Goal: Information Seeking & Learning: Learn about a topic

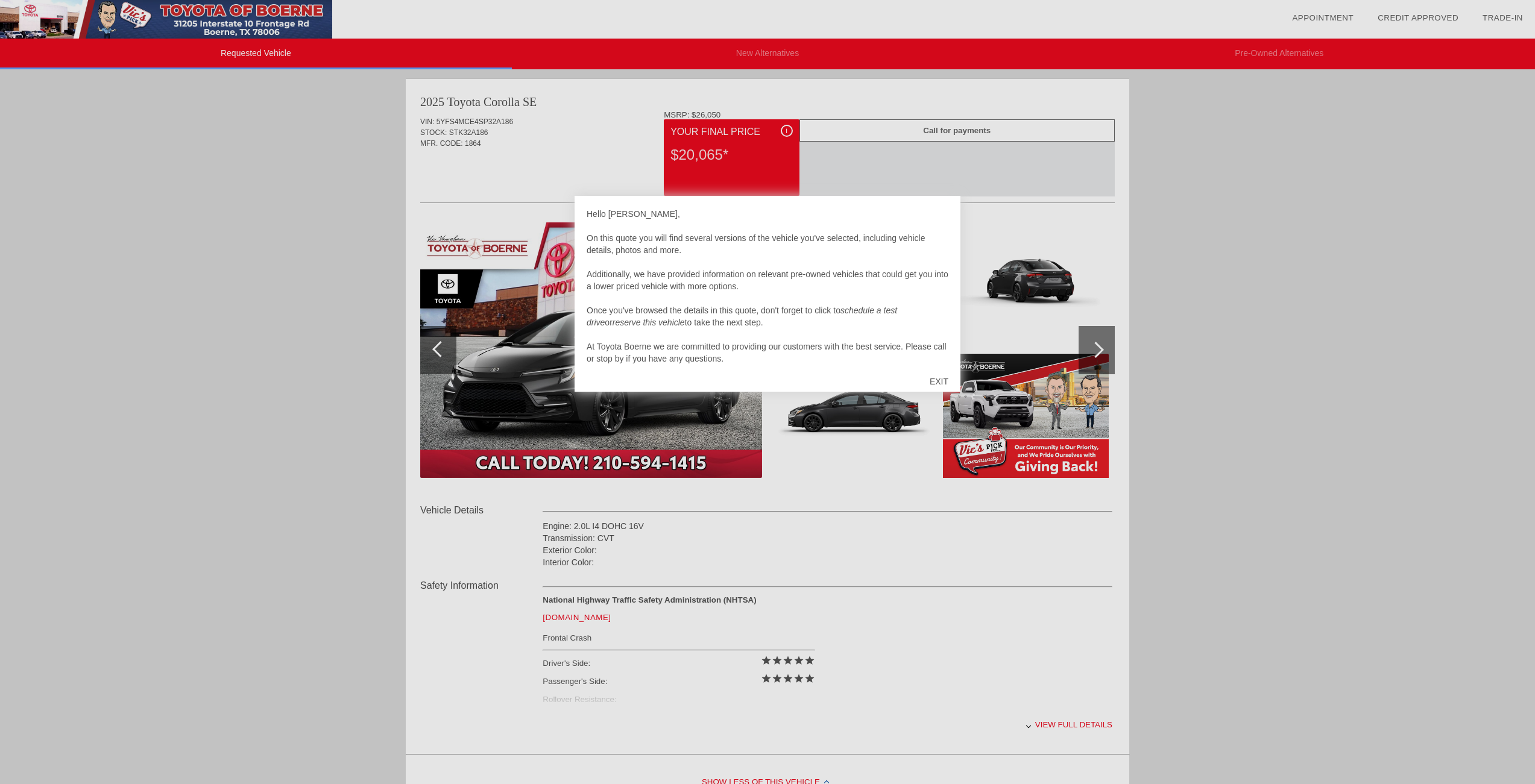
click at [942, 381] on div "EXIT" at bounding box center [939, 381] width 43 height 36
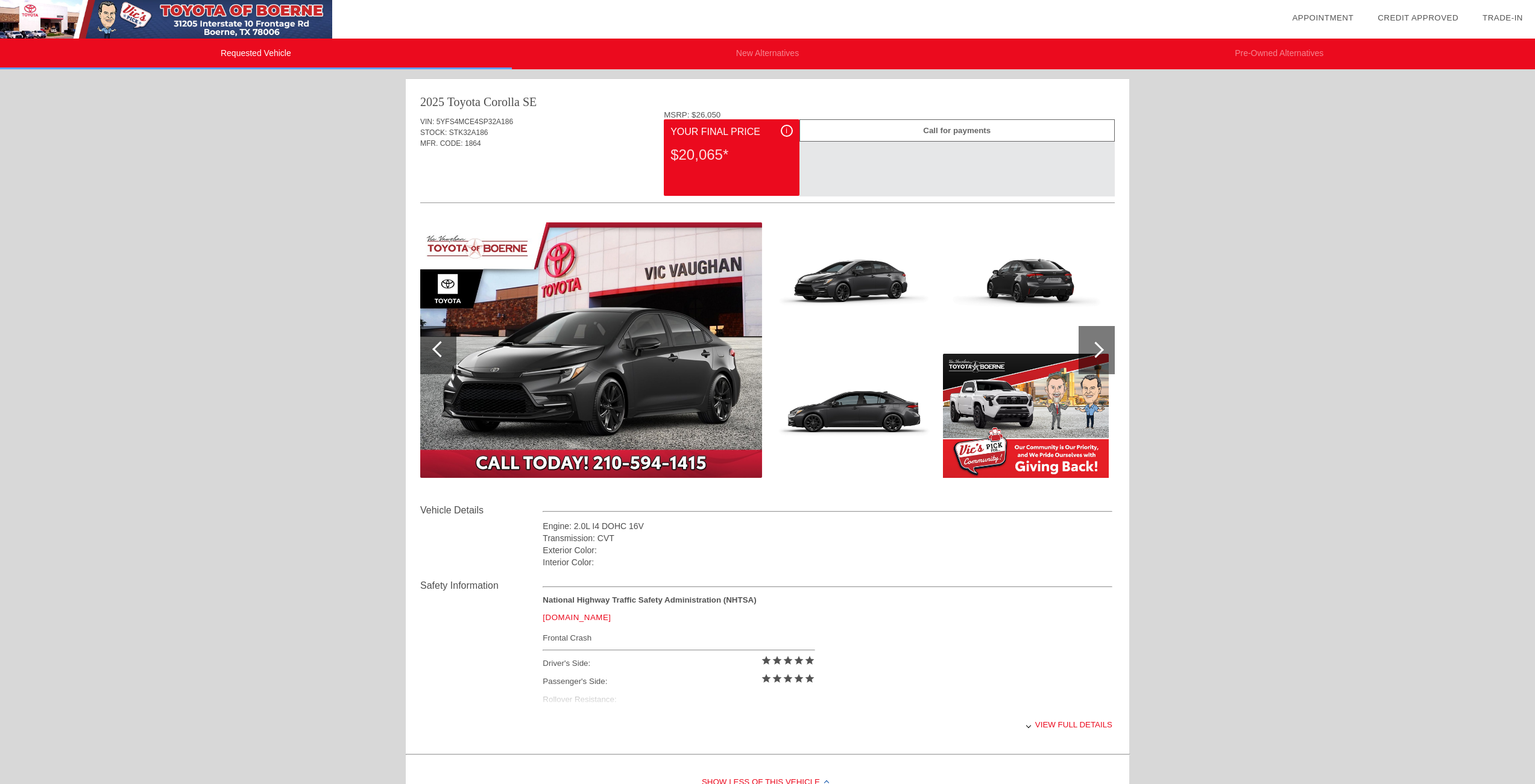
click at [865, 406] on img at bounding box center [853, 416] width 166 height 124
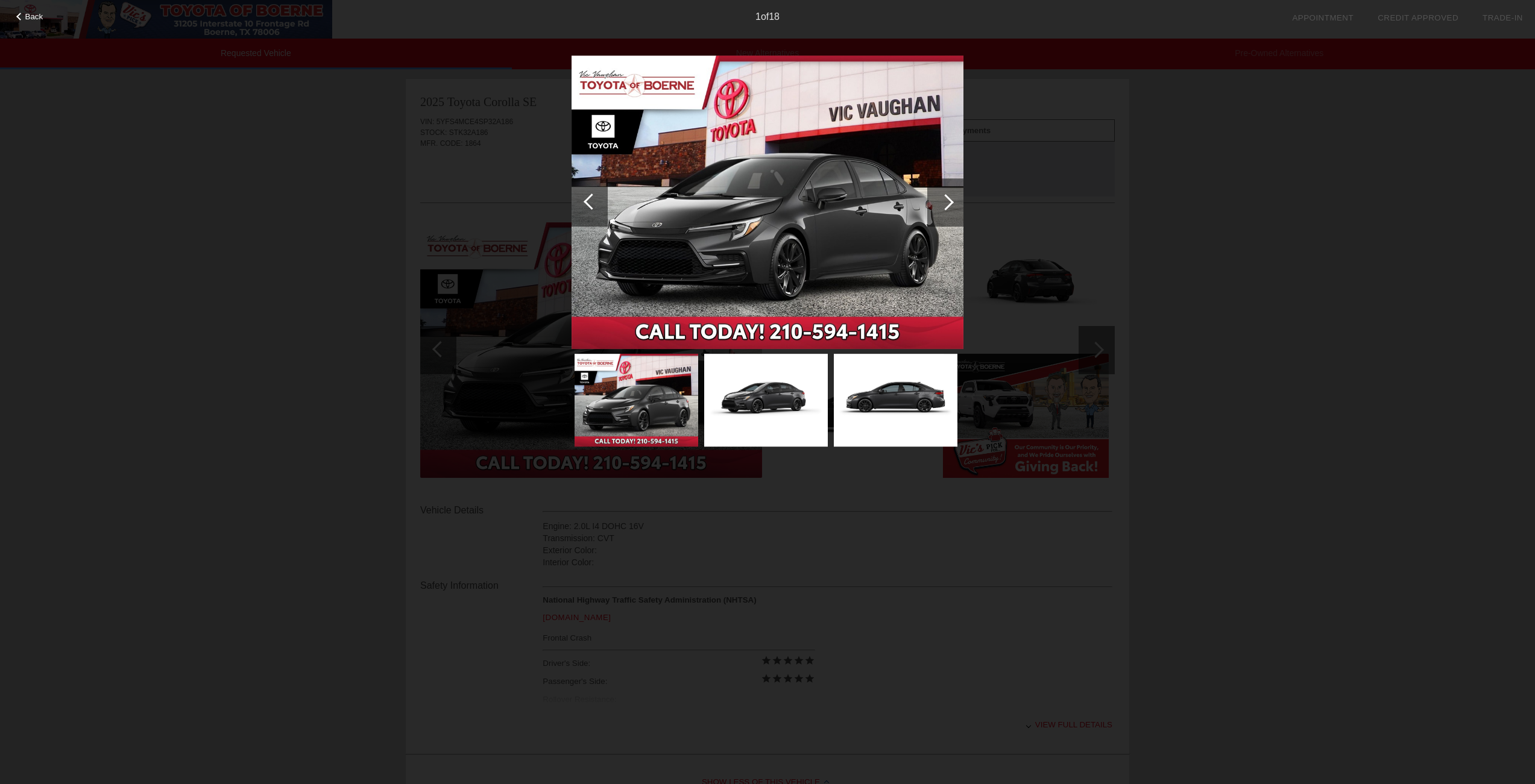
click at [950, 200] on div at bounding box center [945, 202] width 16 height 16
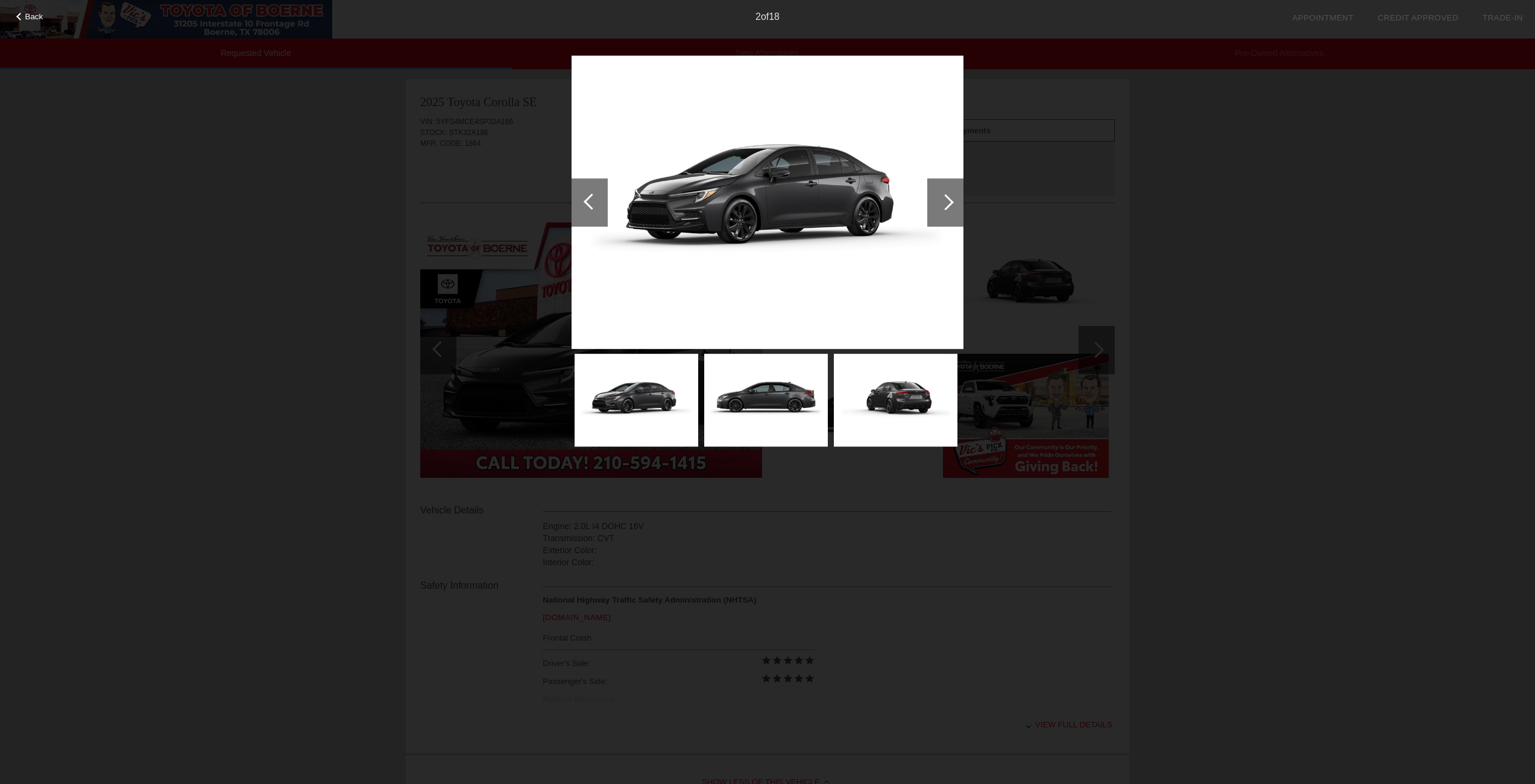
click at [949, 200] on div at bounding box center [945, 202] width 16 height 16
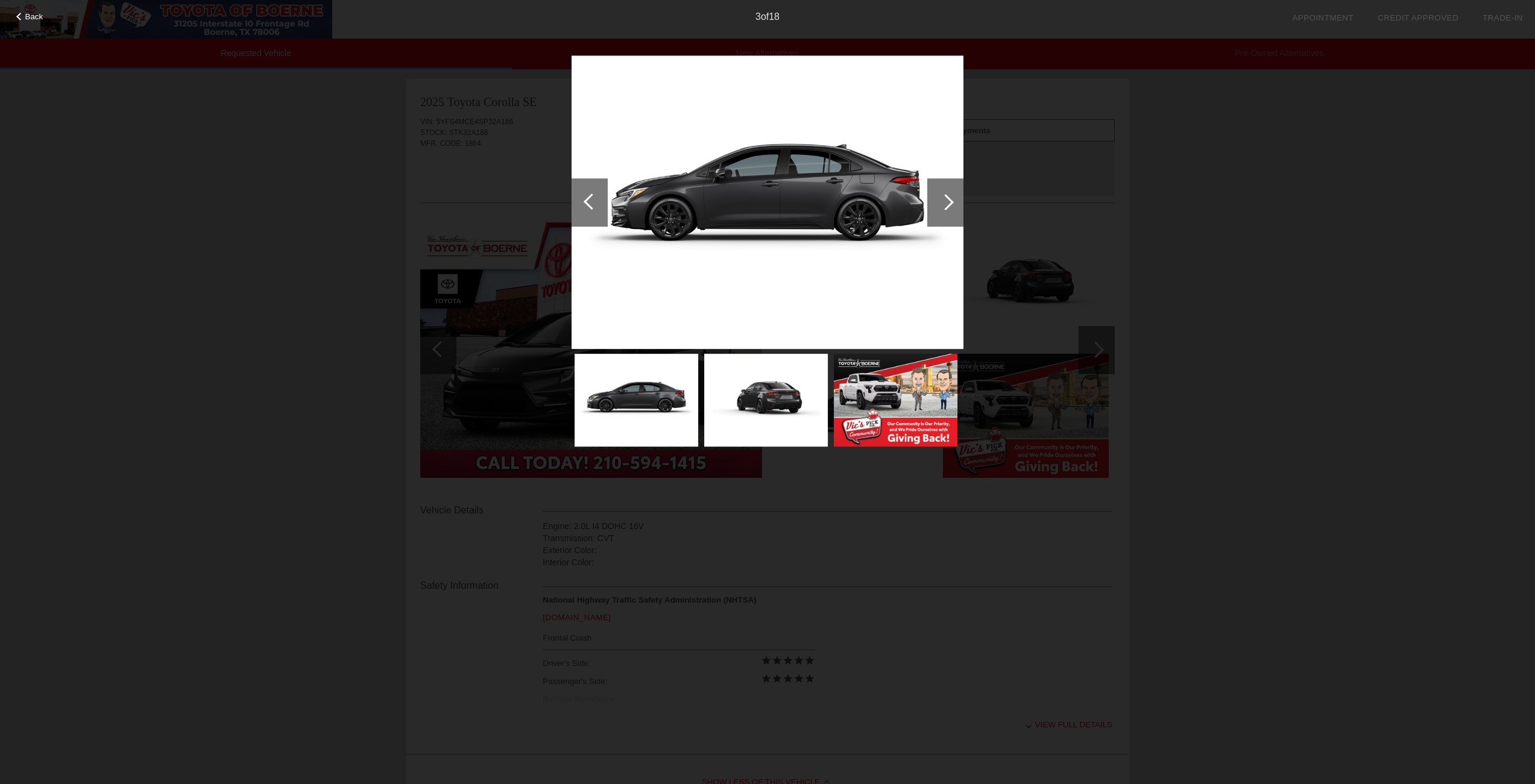
click at [949, 200] on div at bounding box center [945, 202] width 16 height 16
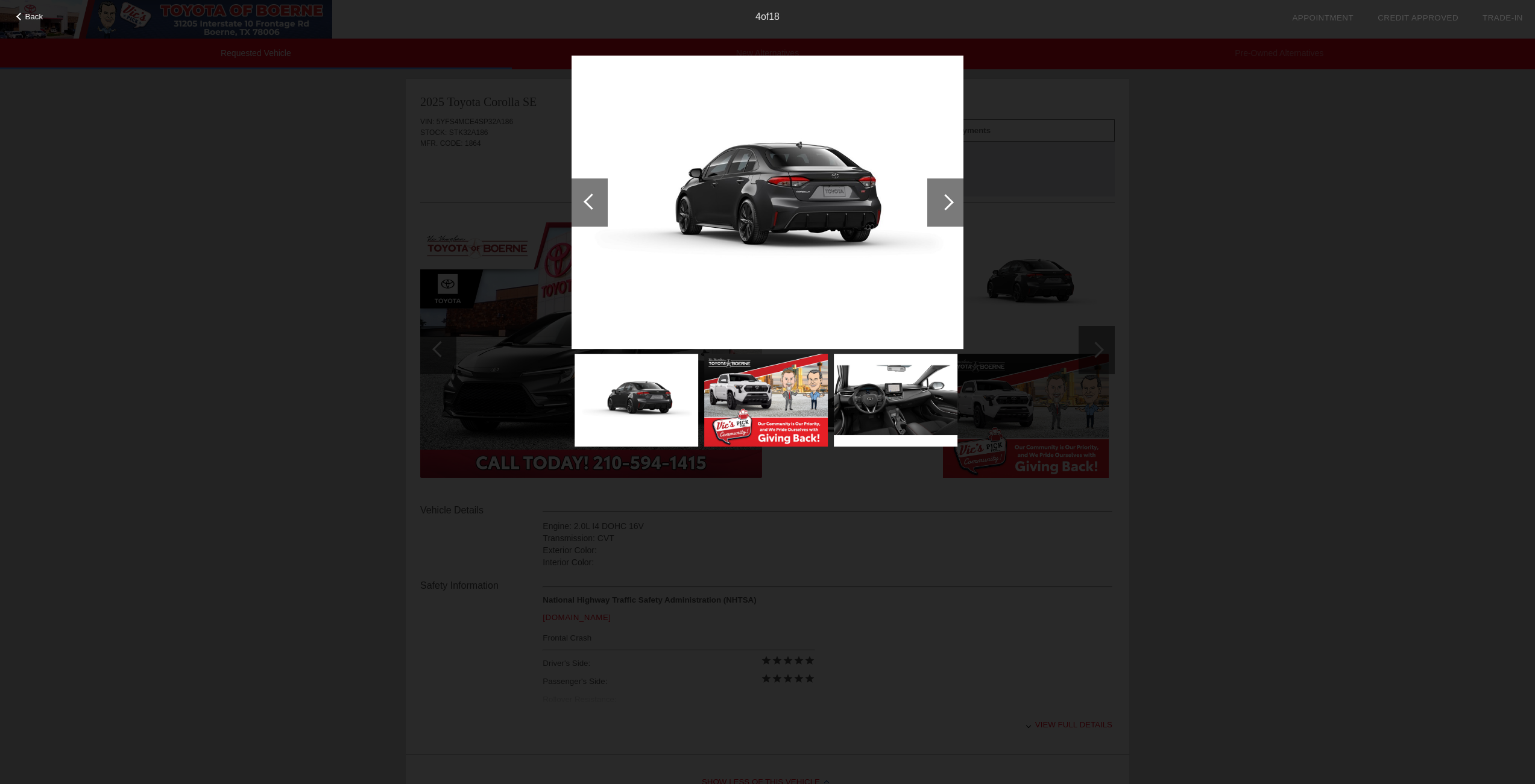
click at [949, 200] on div at bounding box center [945, 202] width 16 height 16
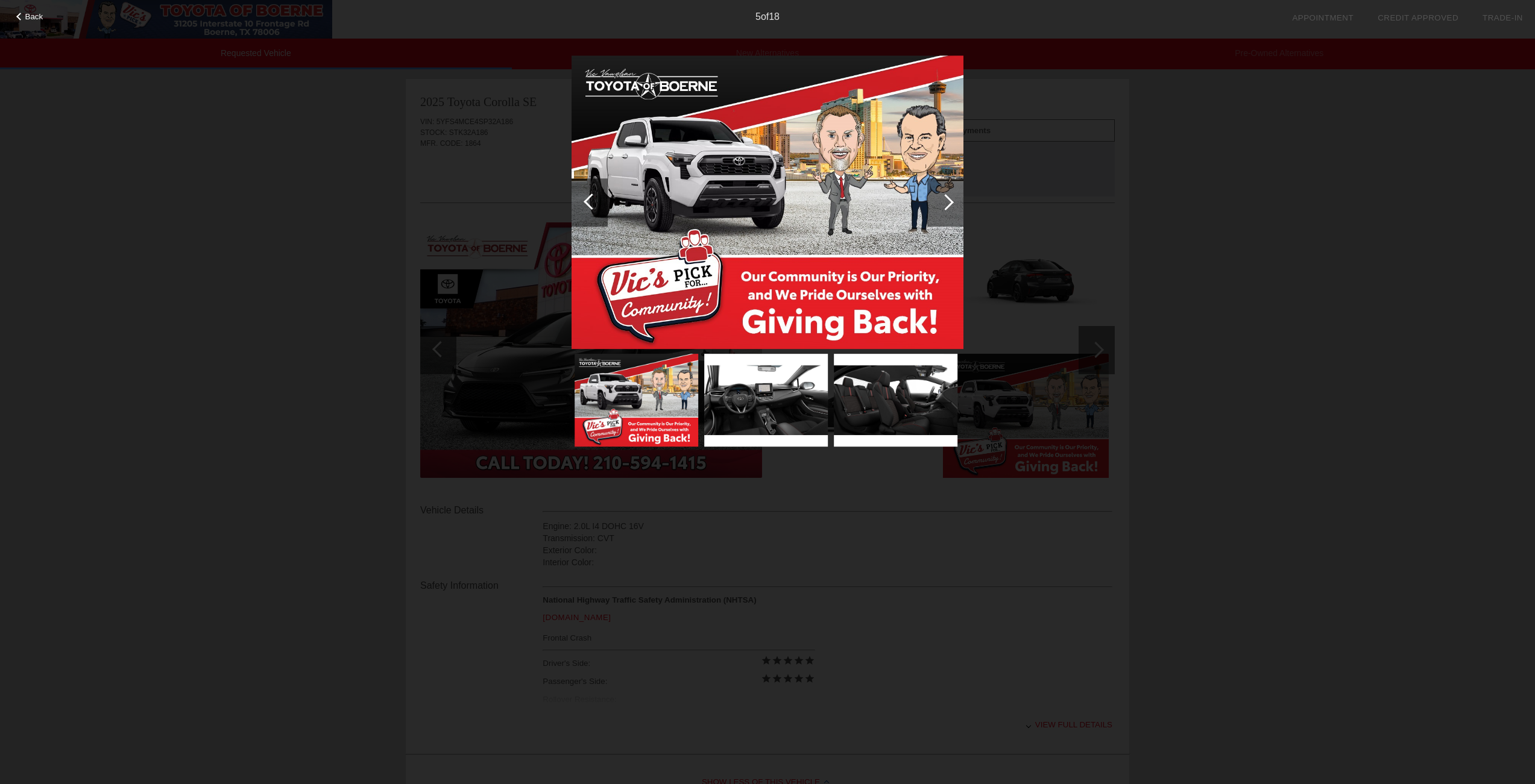
click at [949, 200] on div at bounding box center [945, 202] width 16 height 16
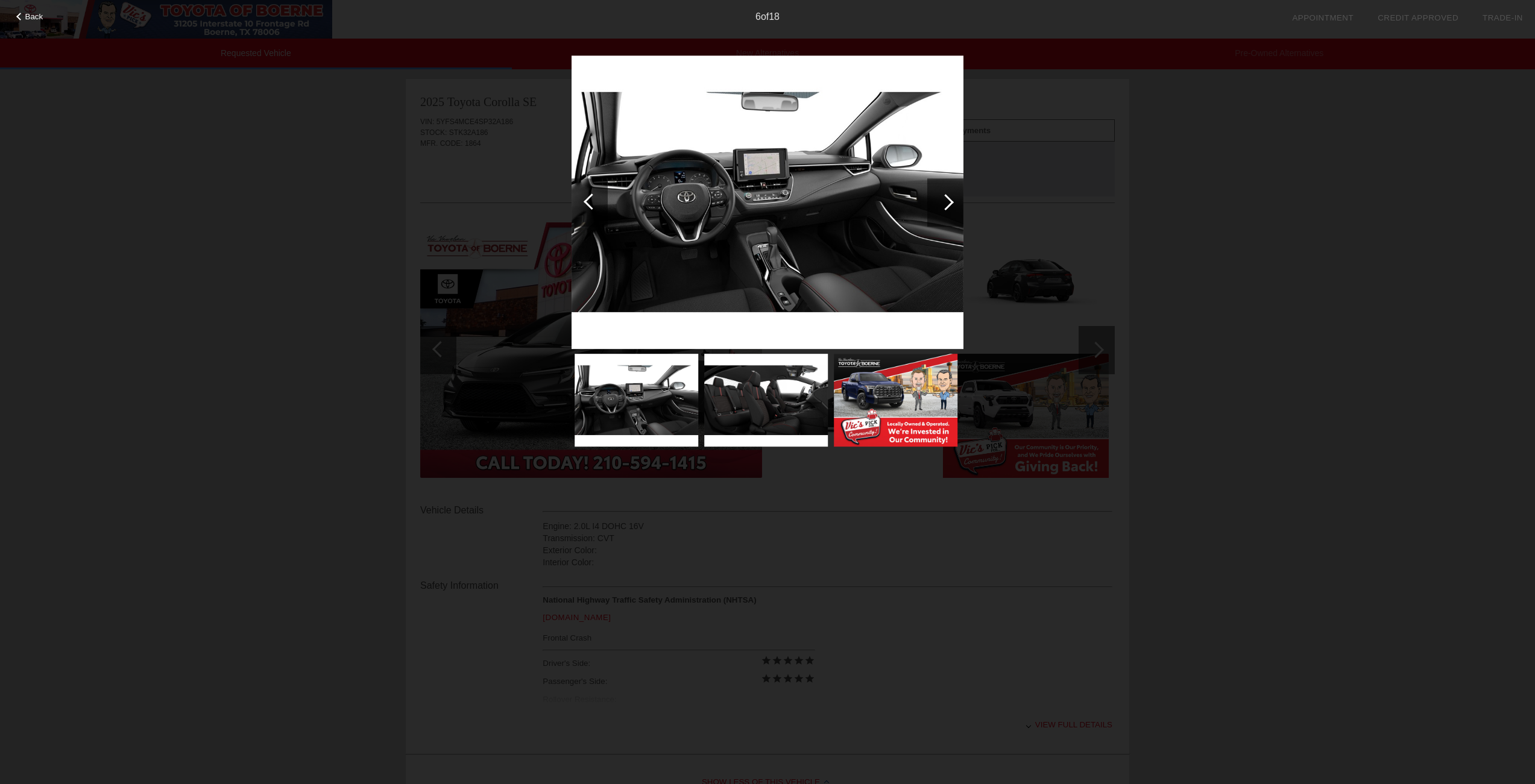
click at [950, 200] on div at bounding box center [945, 202] width 16 height 16
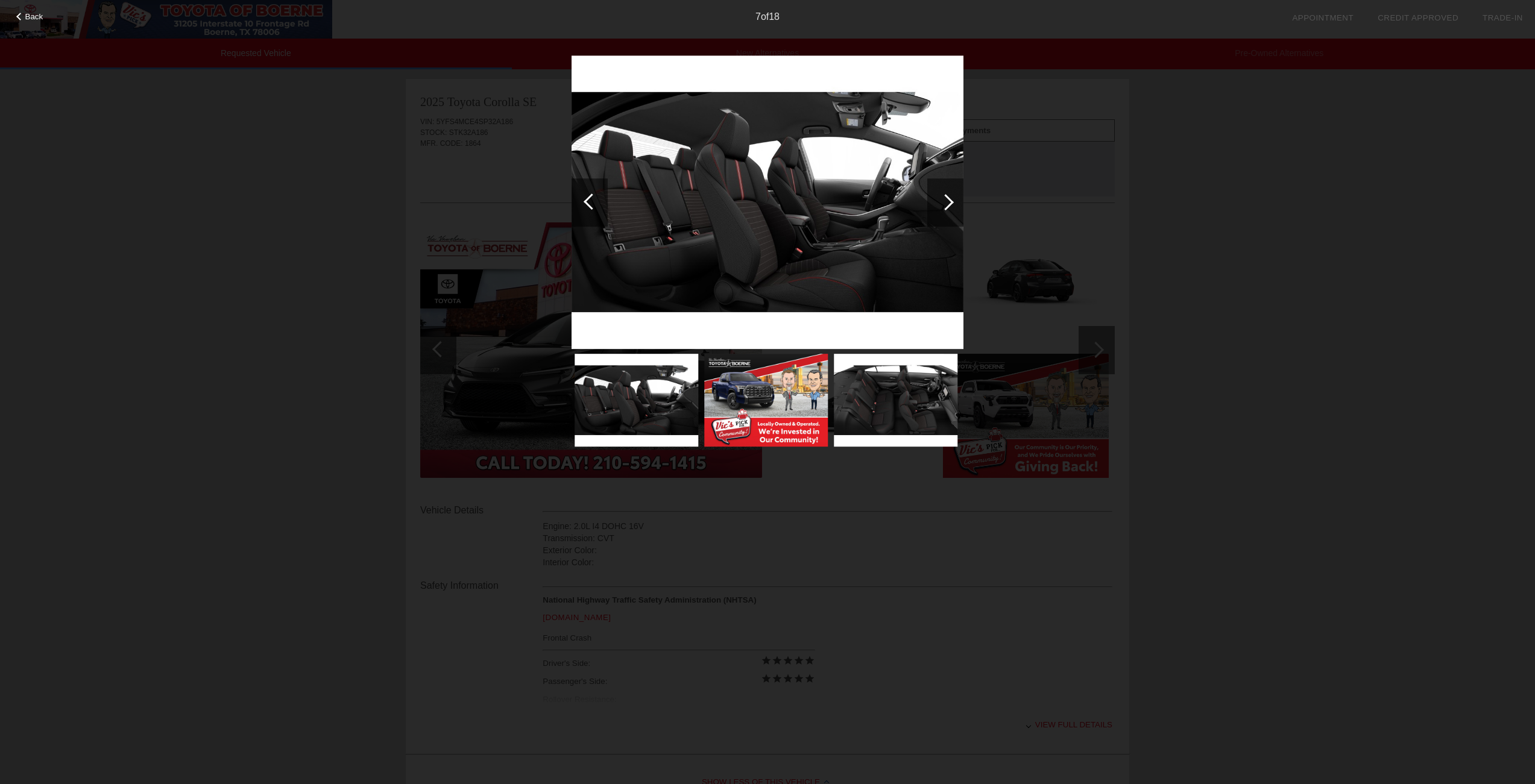
click at [586, 199] on div at bounding box center [591, 201] width 16 height 16
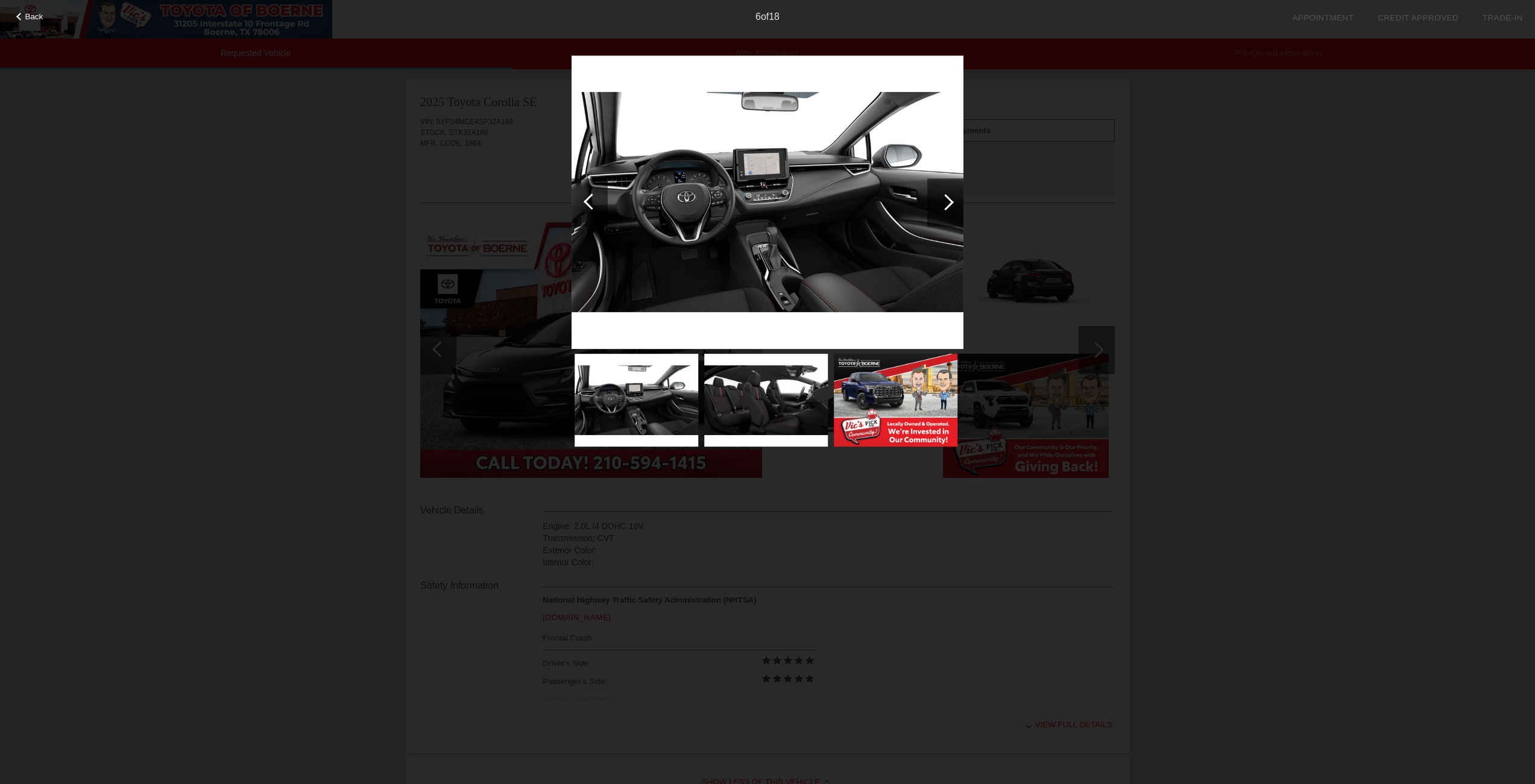
click at [586, 199] on div at bounding box center [591, 201] width 16 height 16
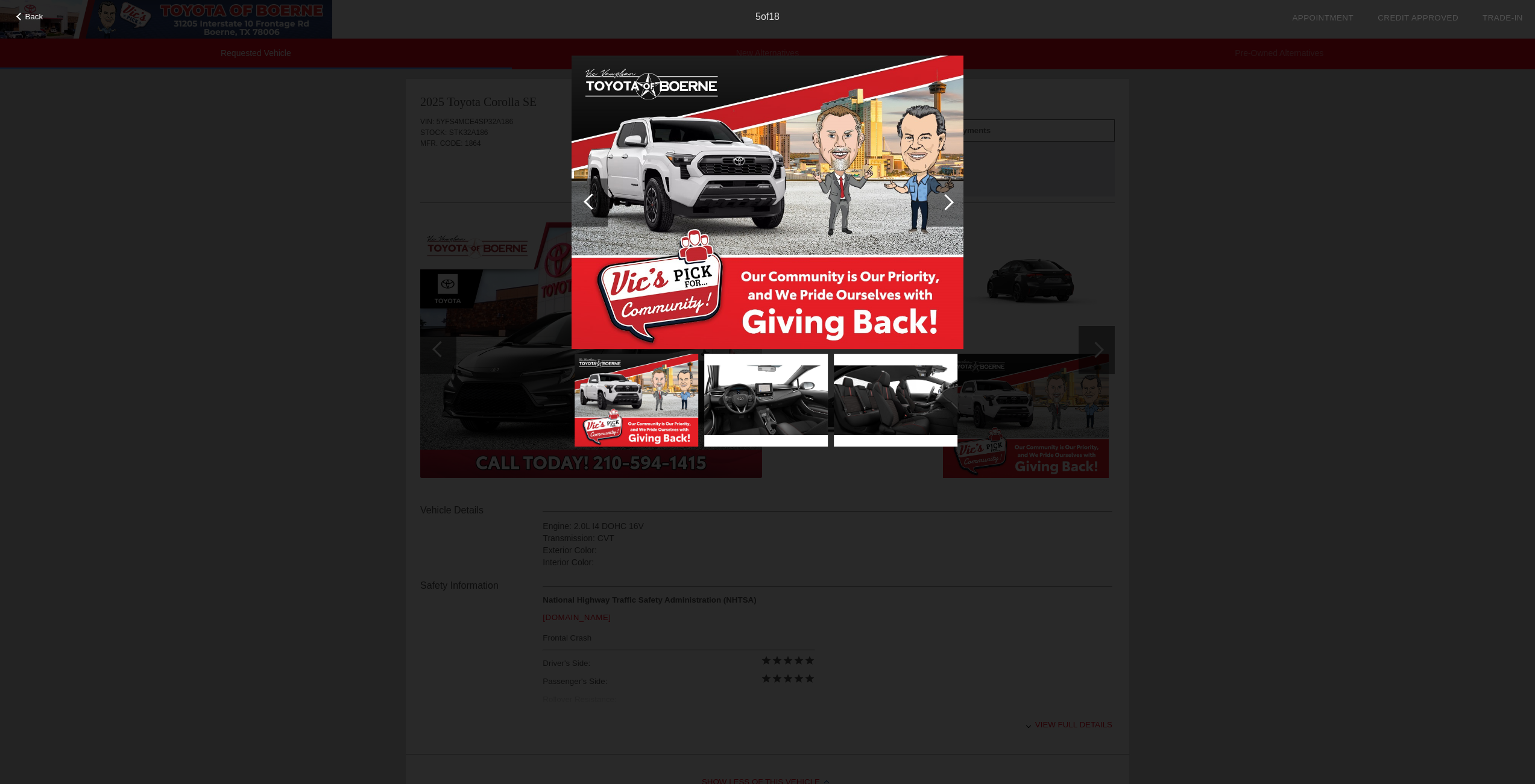
click at [586, 199] on div at bounding box center [591, 201] width 16 height 16
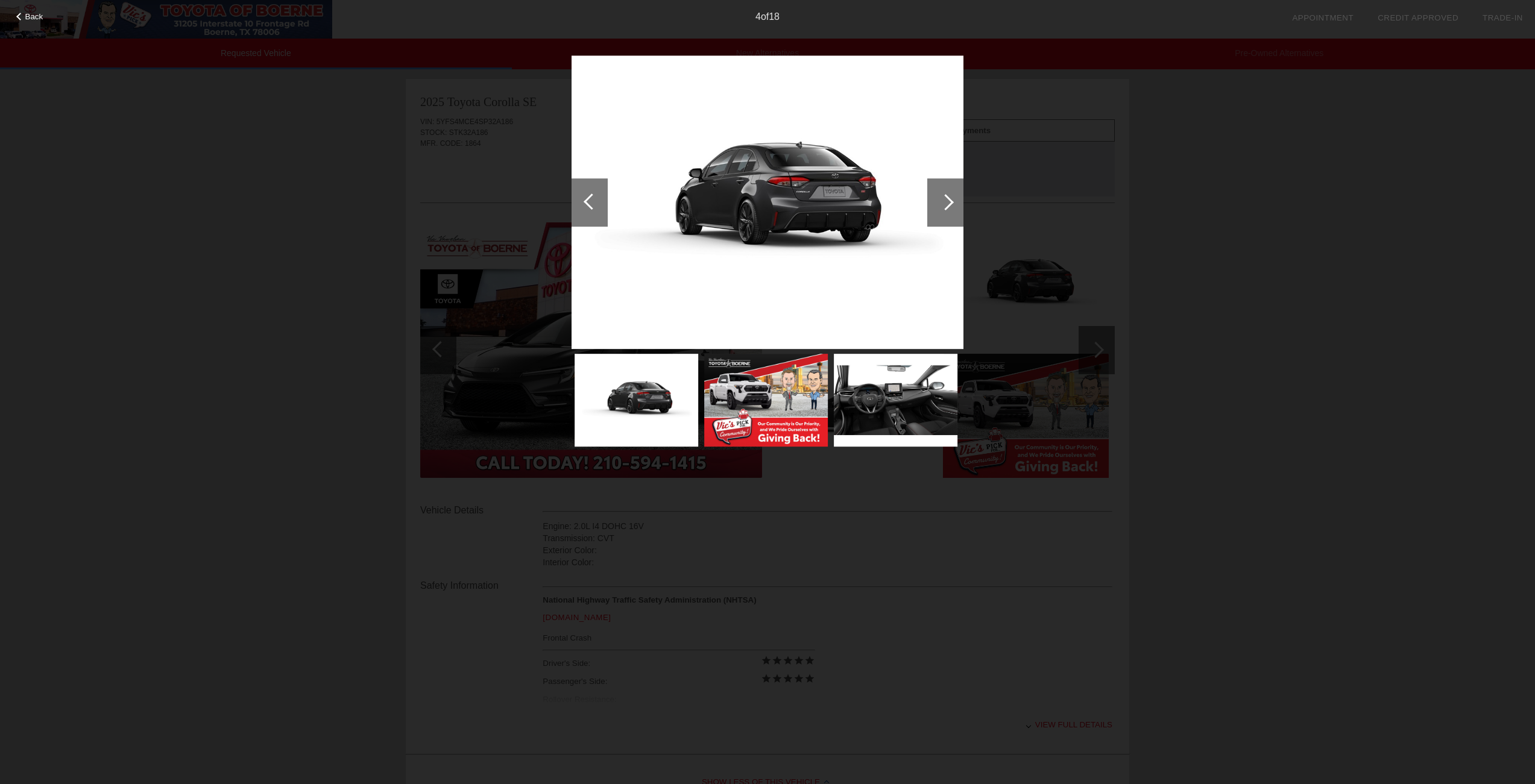
click at [586, 199] on div at bounding box center [591, 201] width 16 height 16
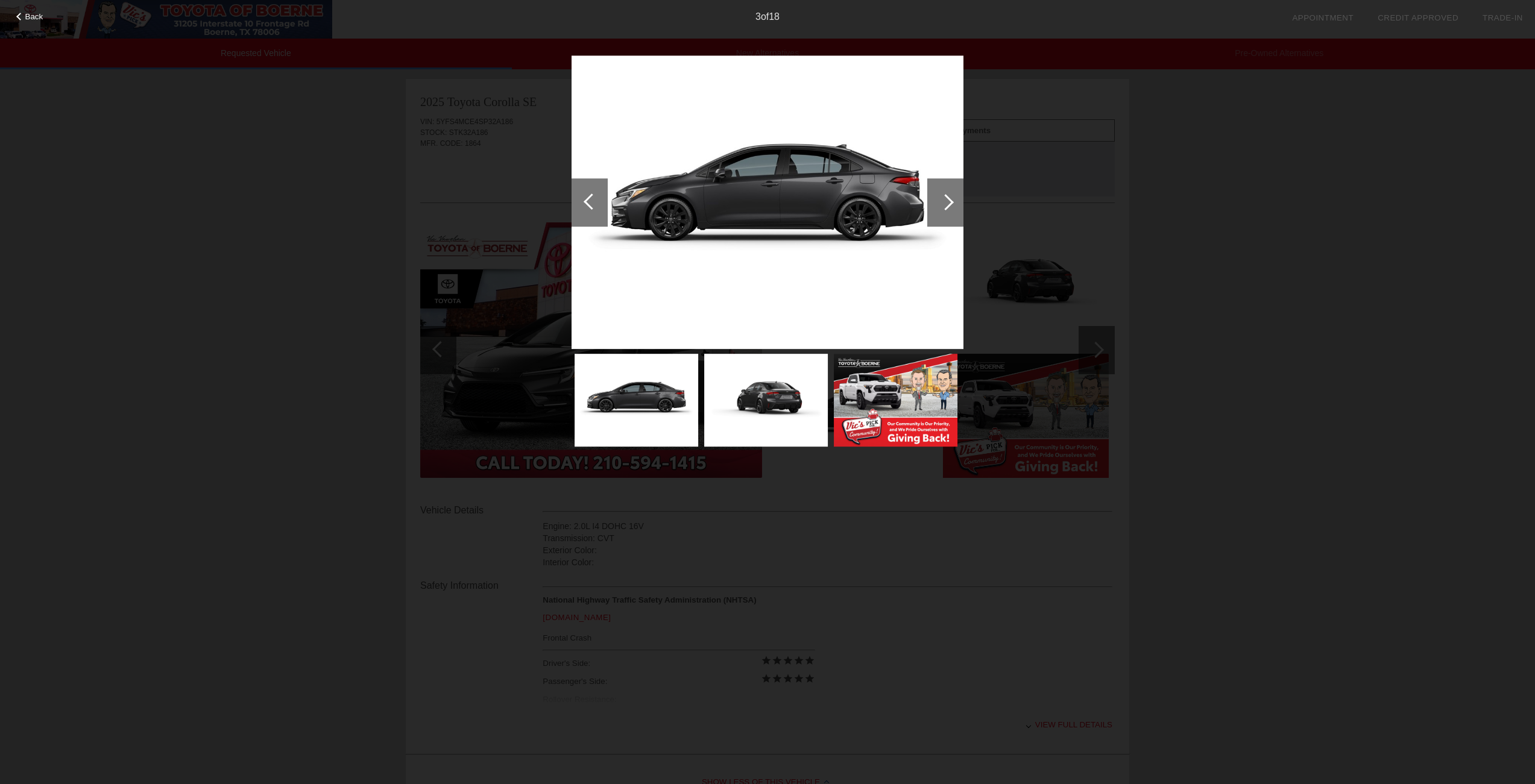
click at [945, 193] on div at bounding box center [945, 202] width 36 height 48
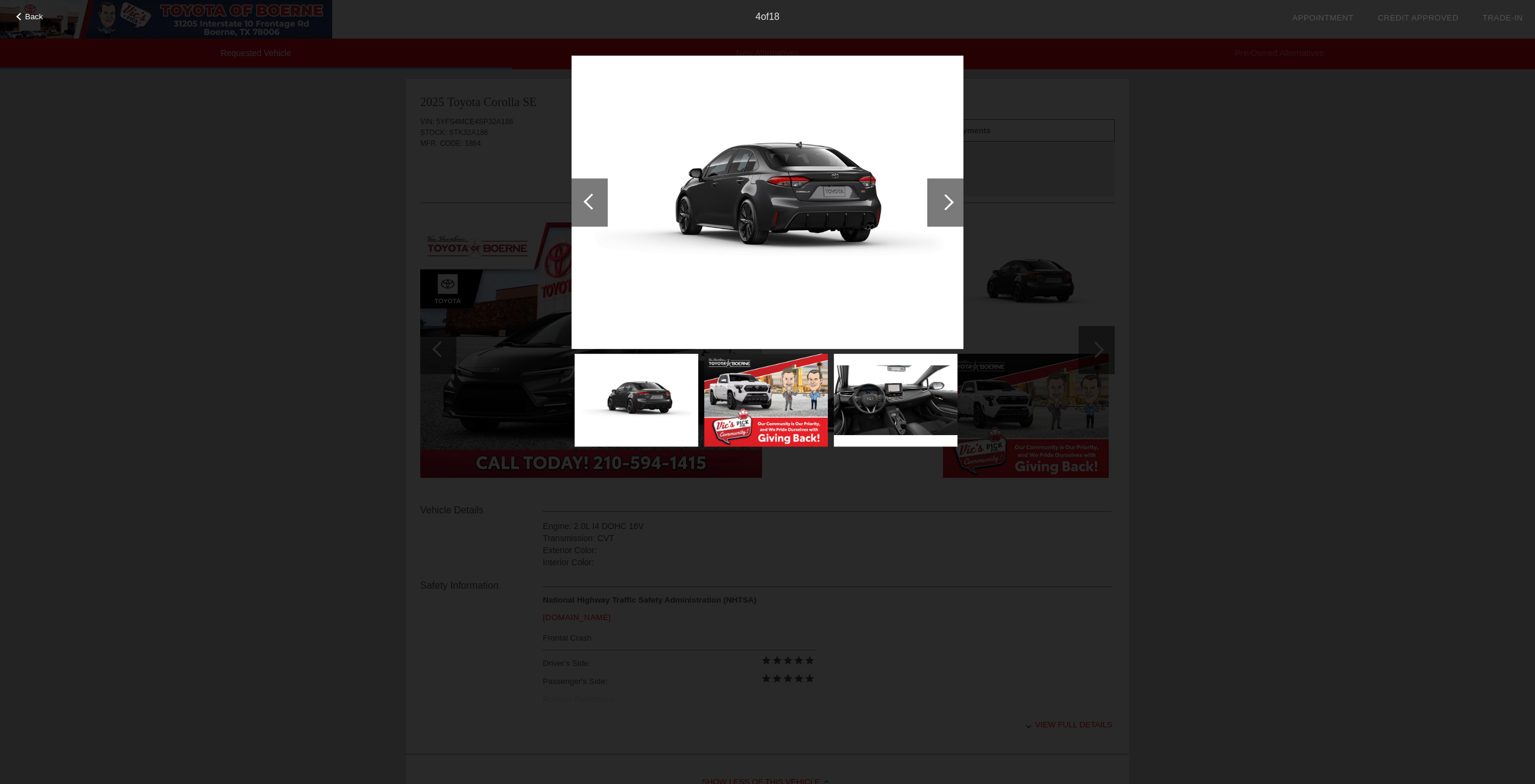
click at [945, 193] on div at bounding box center [945, 202] width 36 height 48
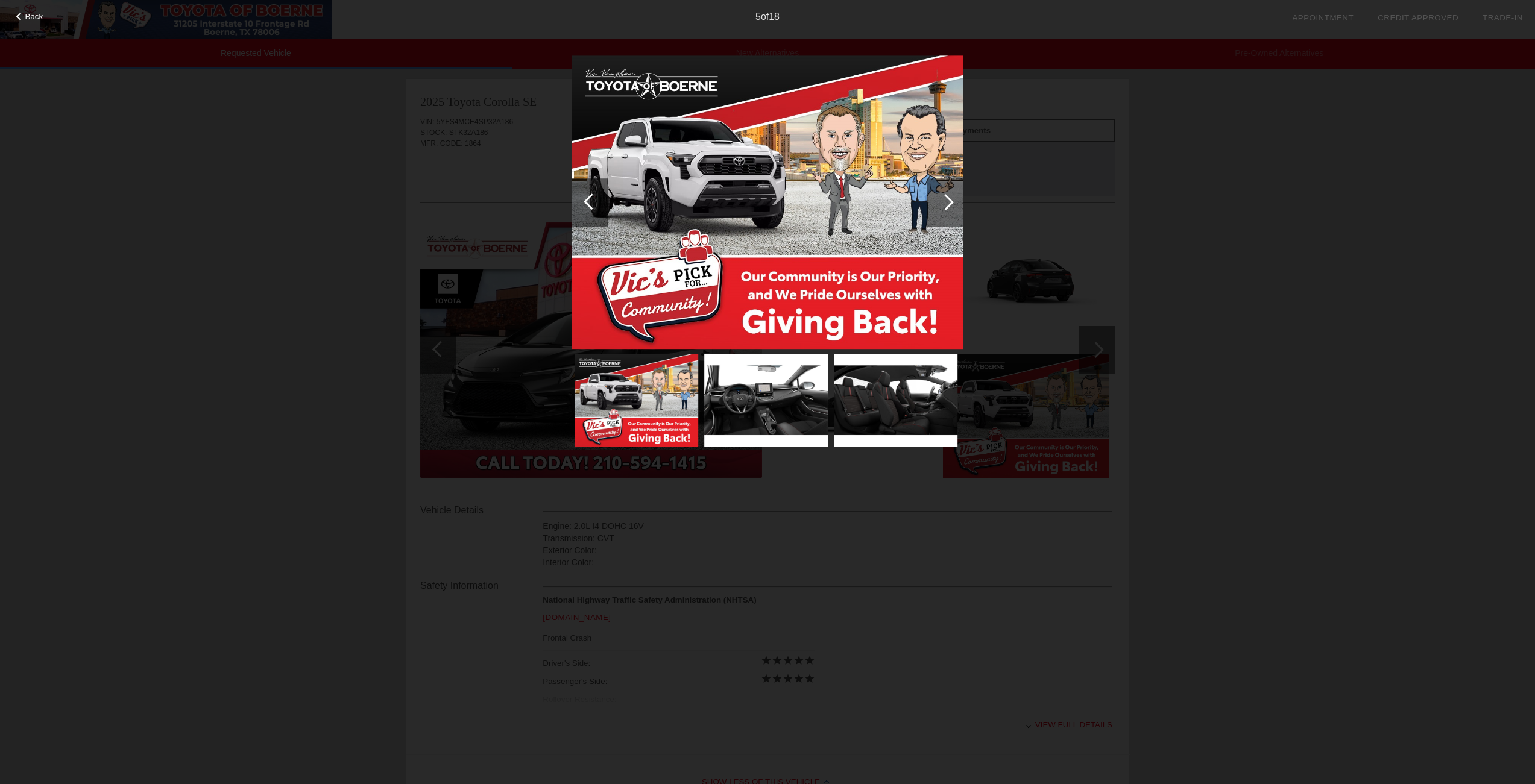
click at [945, 193] on div at bounding box center [945, 202] width 36 height 48
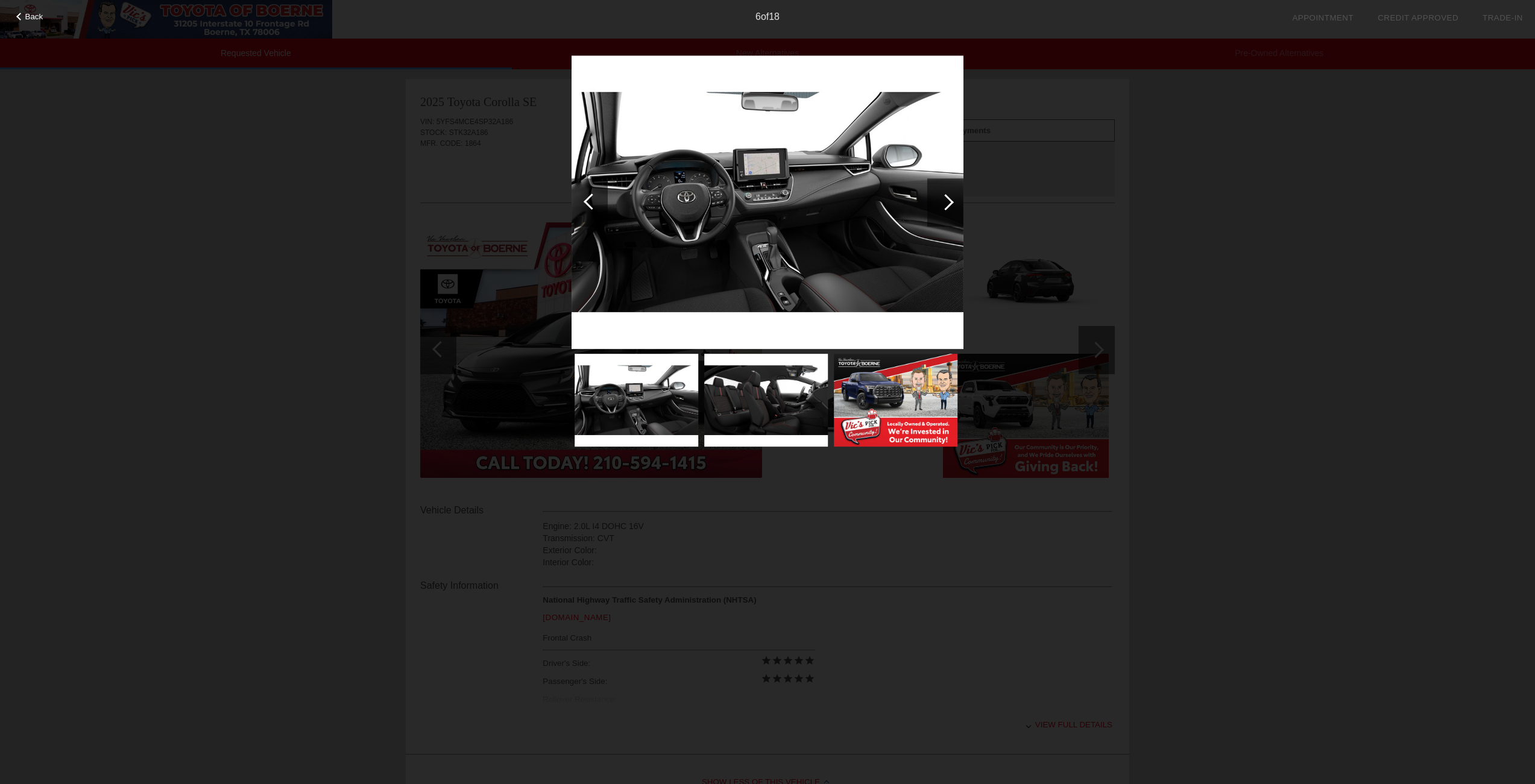
click at [945, 193] on div at bounding box center [945, 202] width 36 height 48
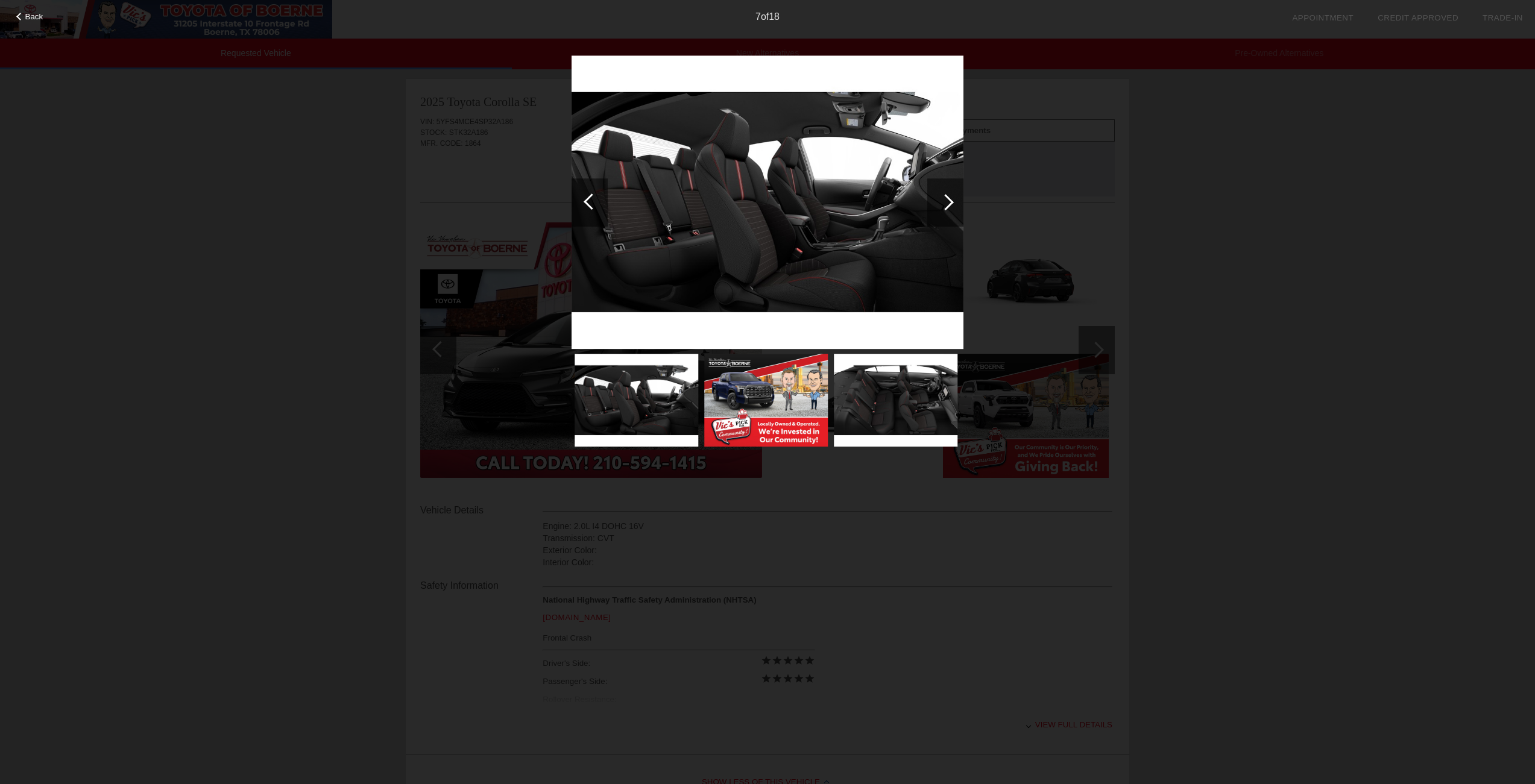
click at [950, 198] on div at bounding box center [945, 202] width 36 height 48
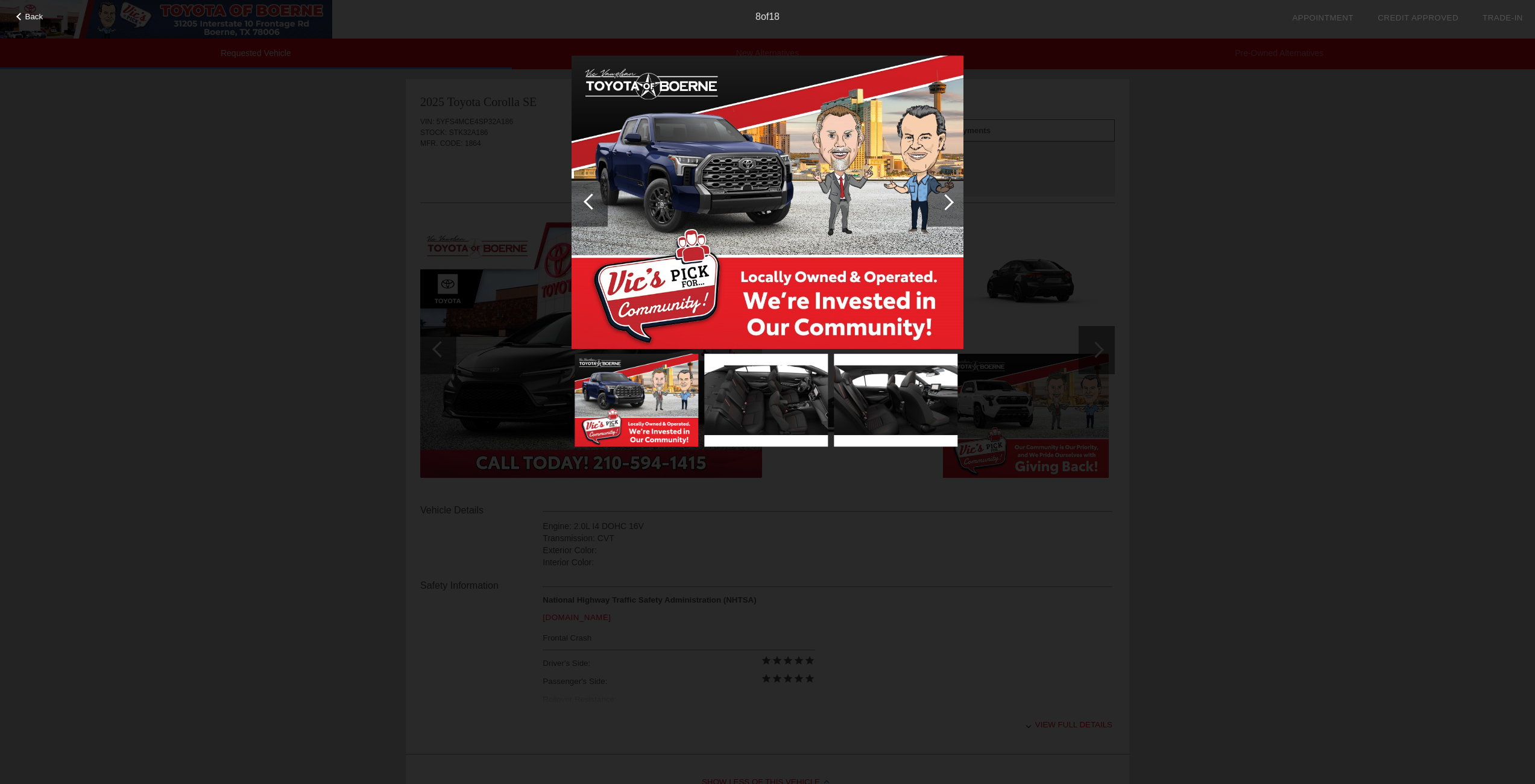
click at [950, 198] on div at bounding box center [945, 202] width 36 height 48
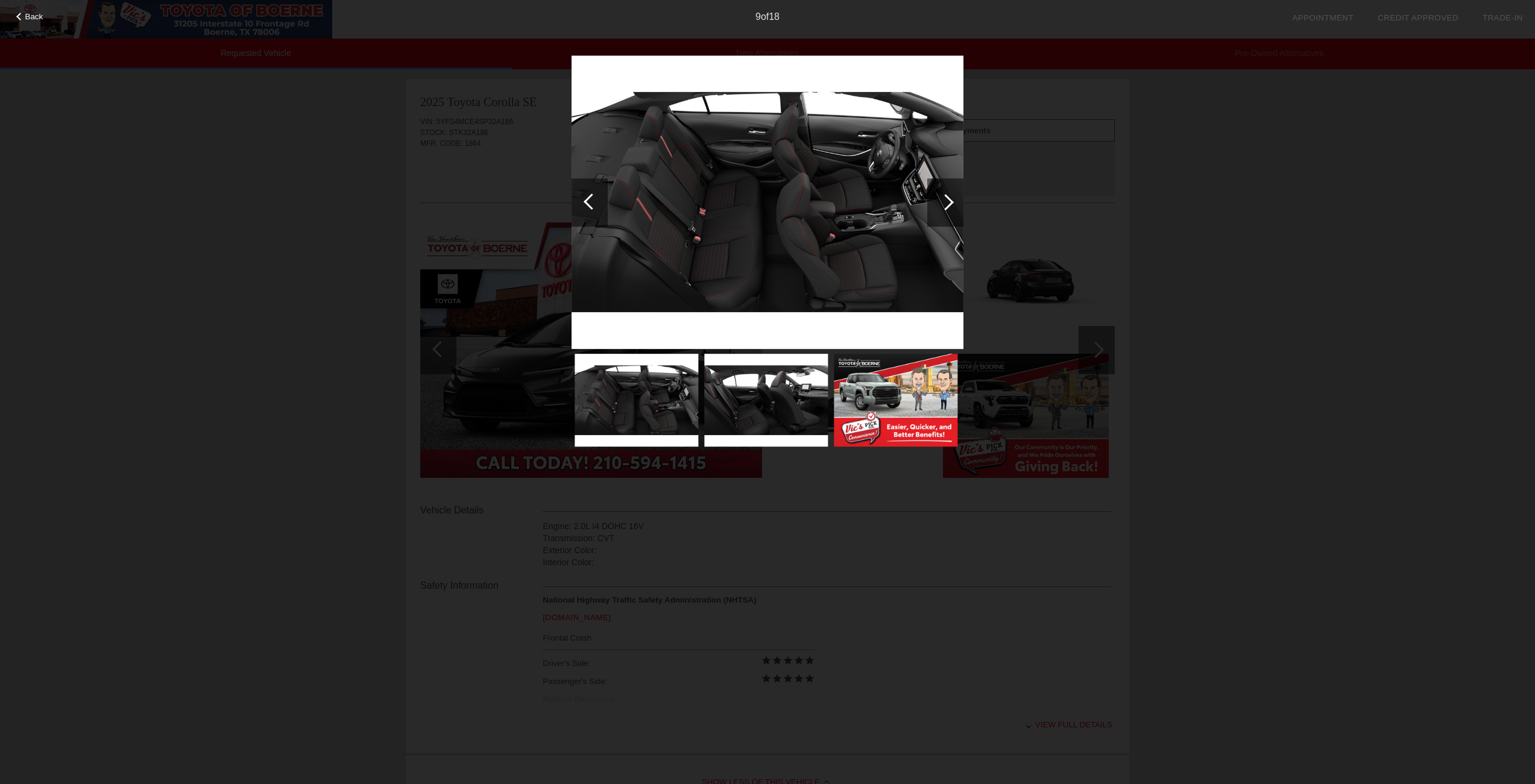
click at [950, 204] on div at bounding box center [945, 202] width 16 height 16
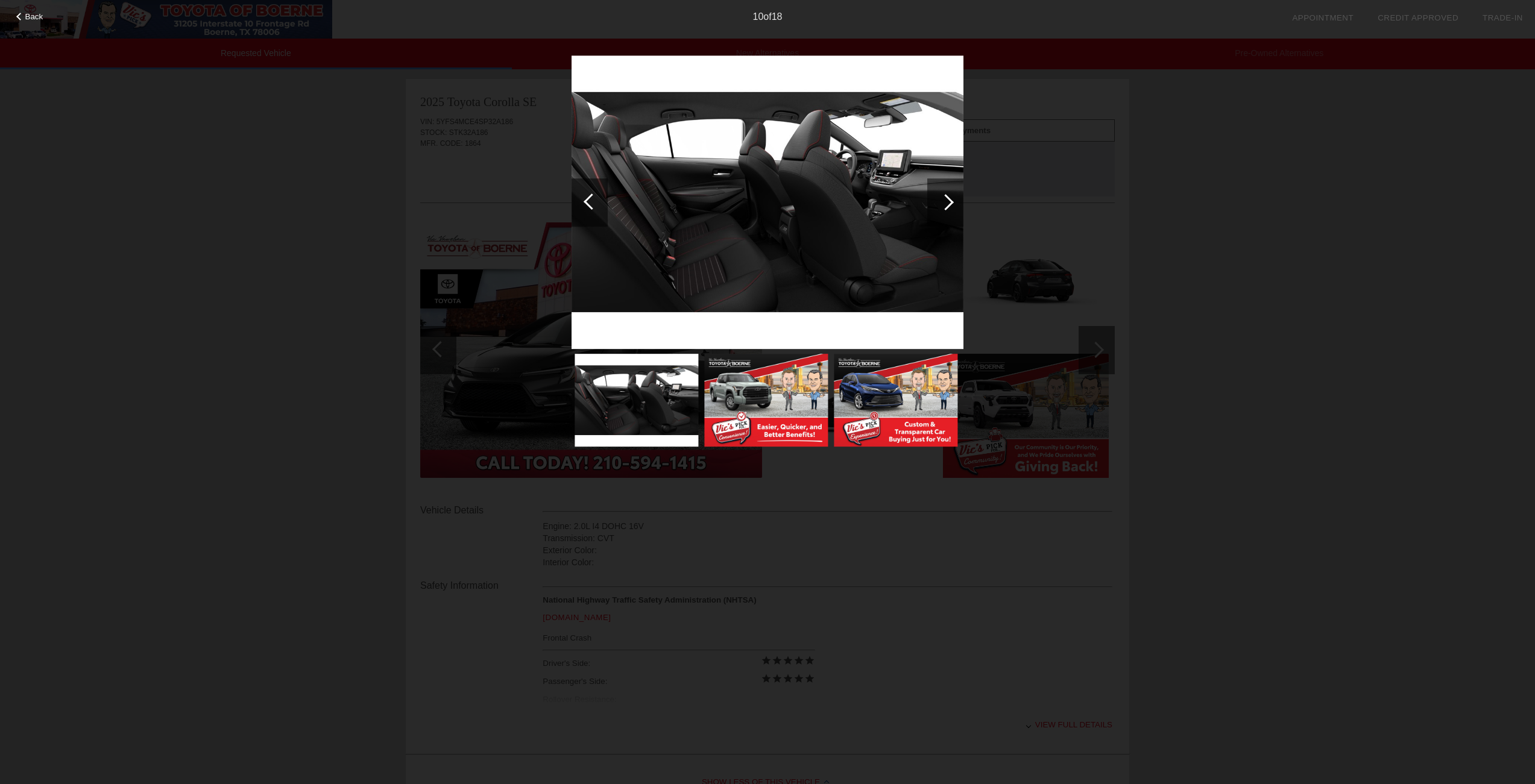
click at [952, 200] on div at bounding box center [945, 202] width 16 height 16
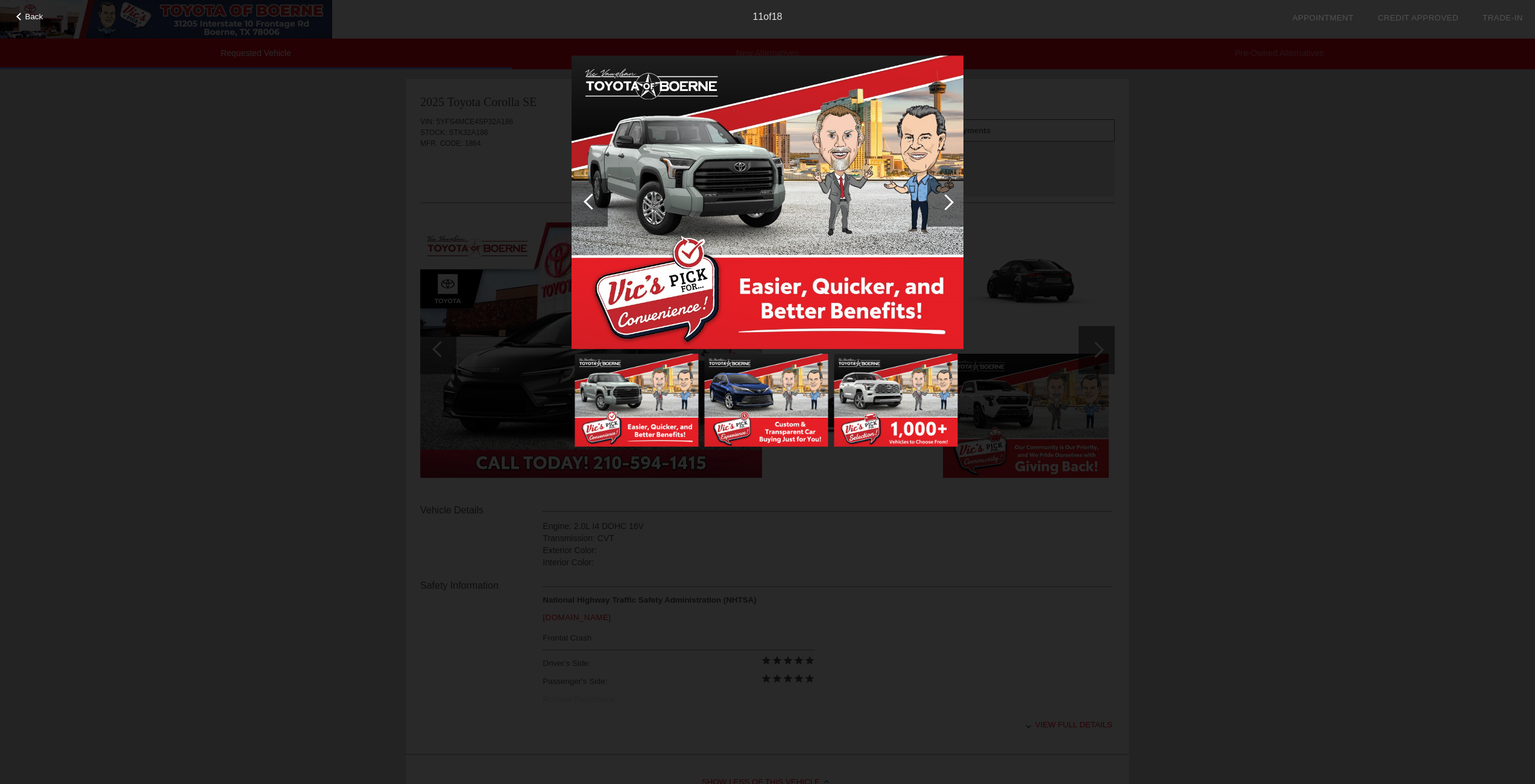
click at [952, 200] on div at bounding box center [945, 202] width 16 height 16
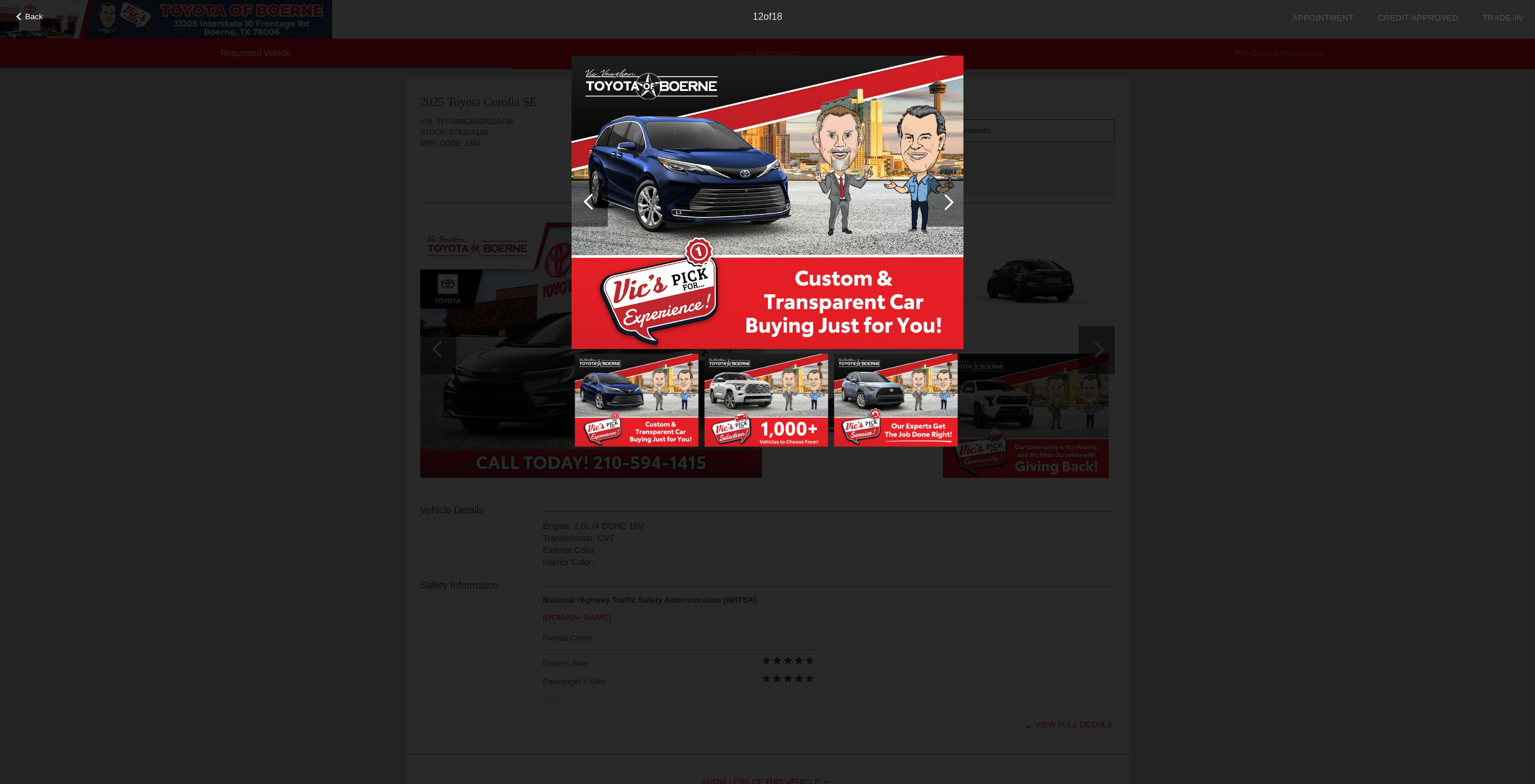
click at [952, 200] on div at bounding box center [945, 202] width 16 height 16
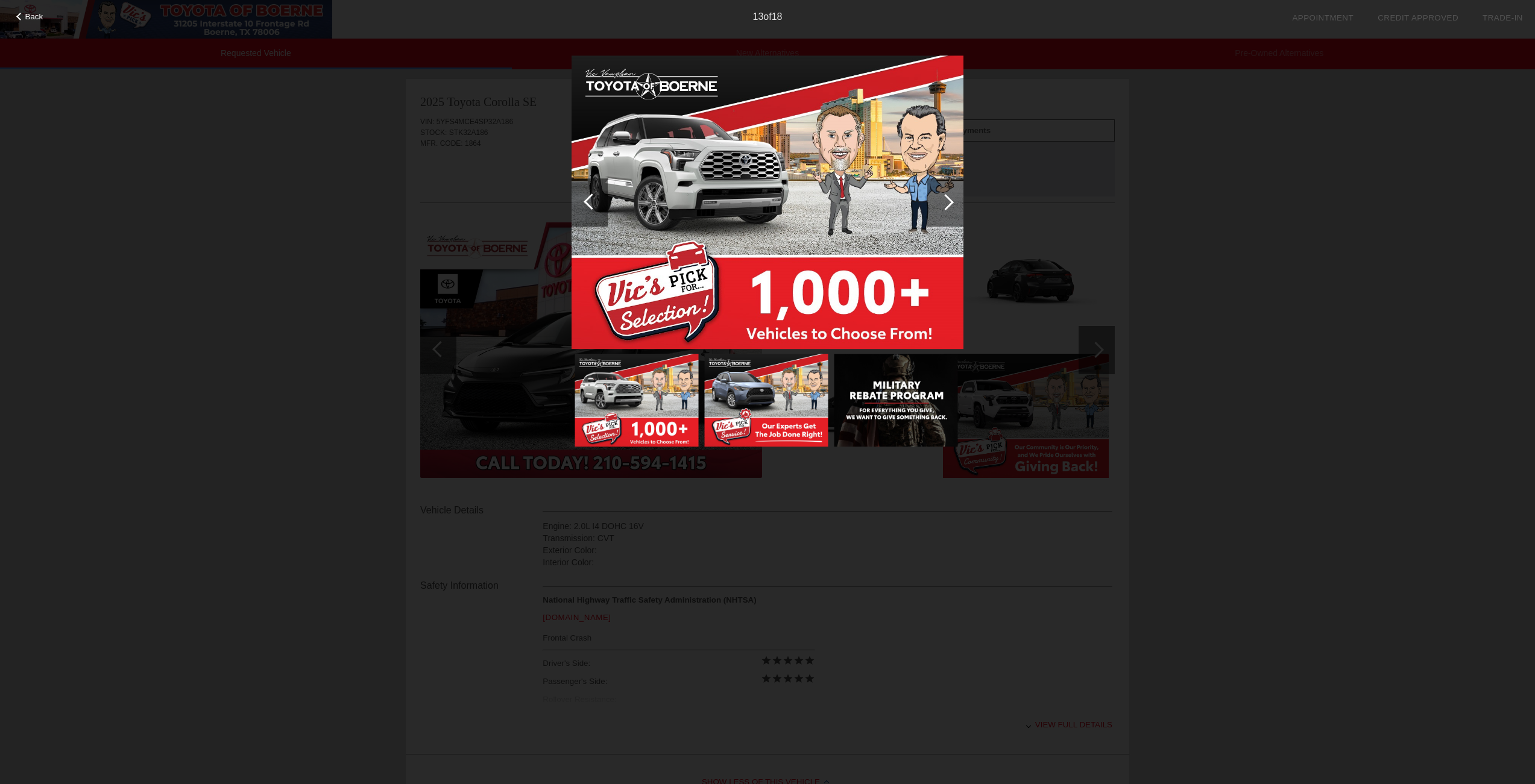
click at [952, 200] on div at bounding box center [945, 202] width 16 height 16
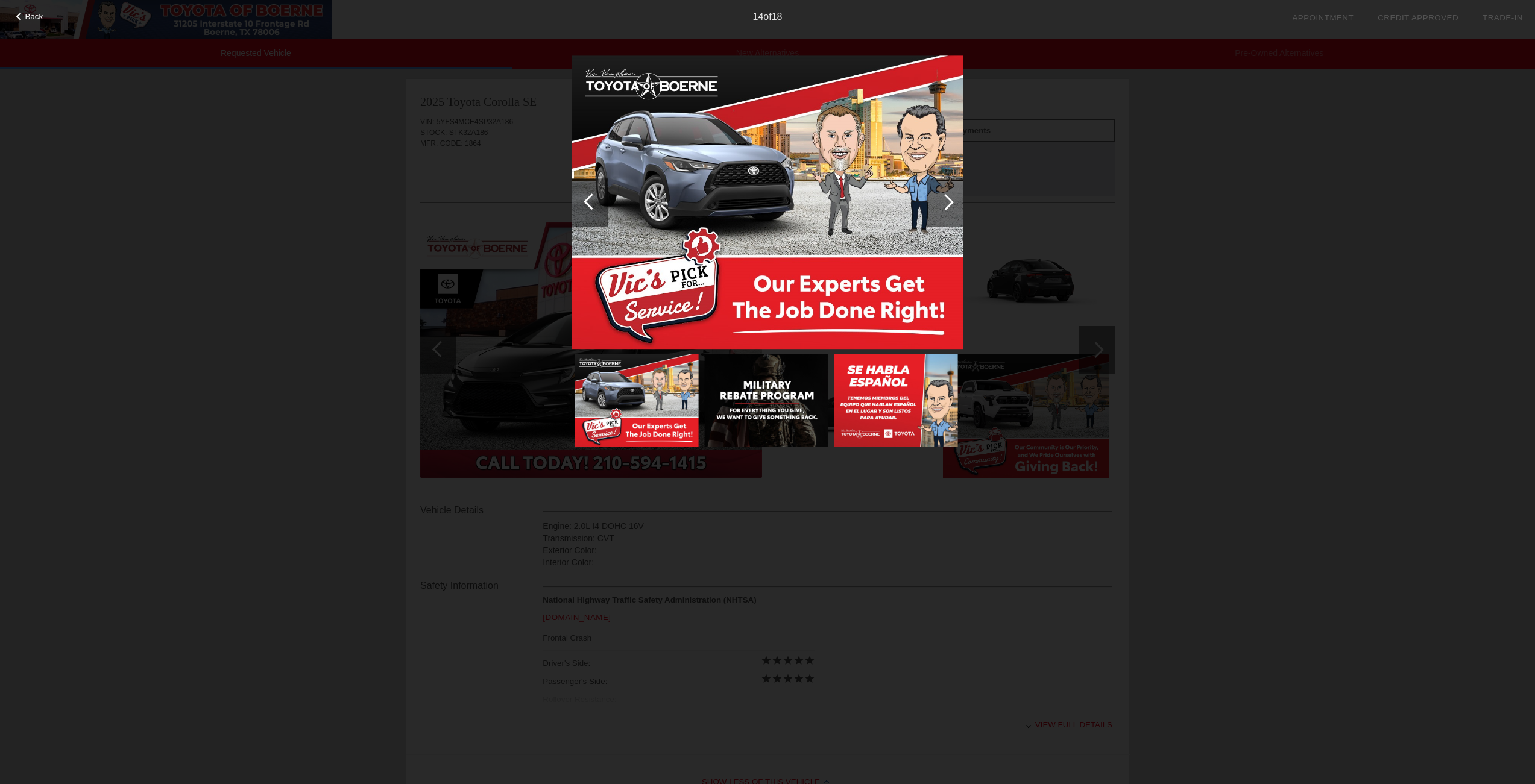
click at [952, 200] on div at bounding box center [945, 202] width 16 height 16
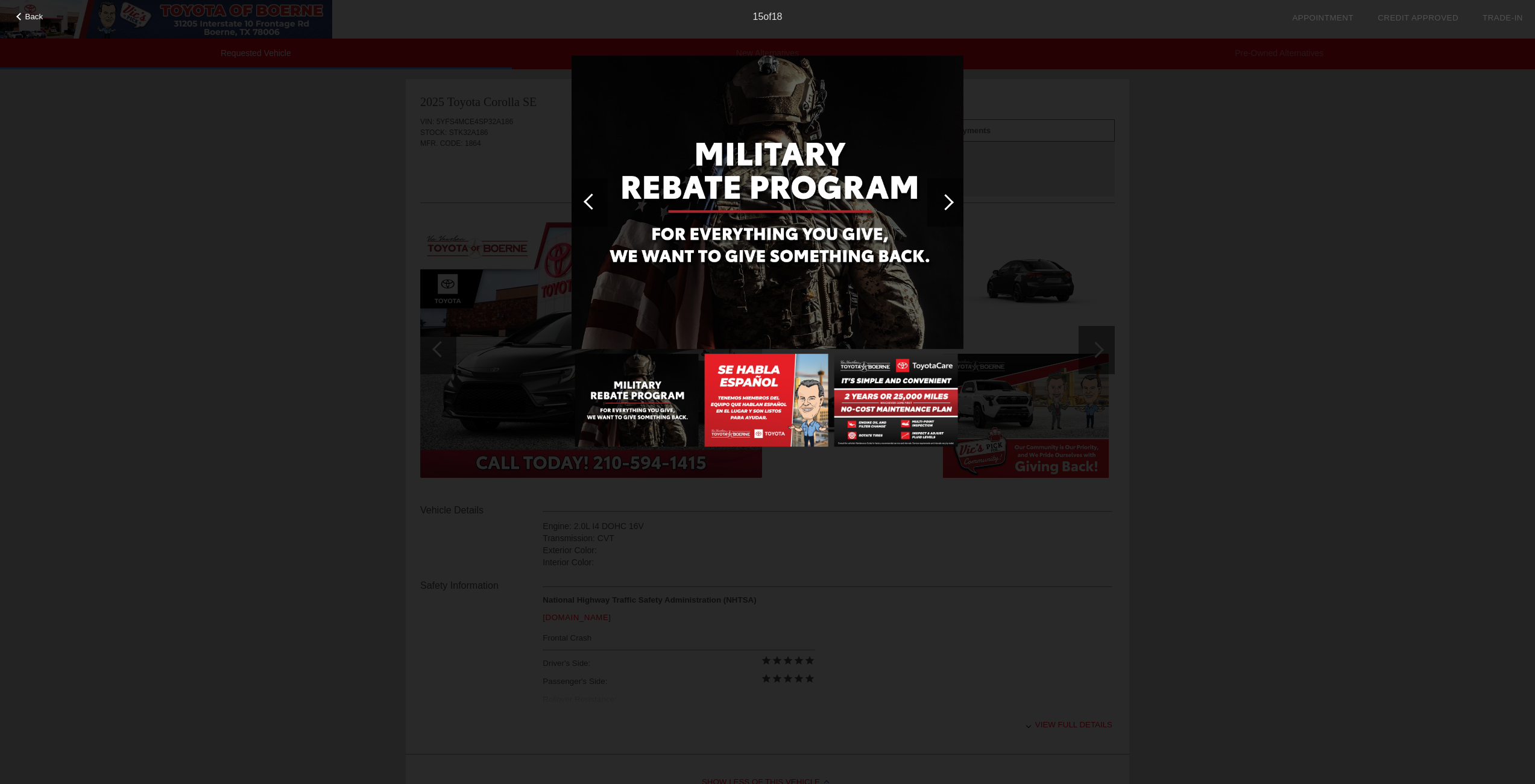
click at [952, 200] on div at bounding box center [945, 202] width 16 height 16
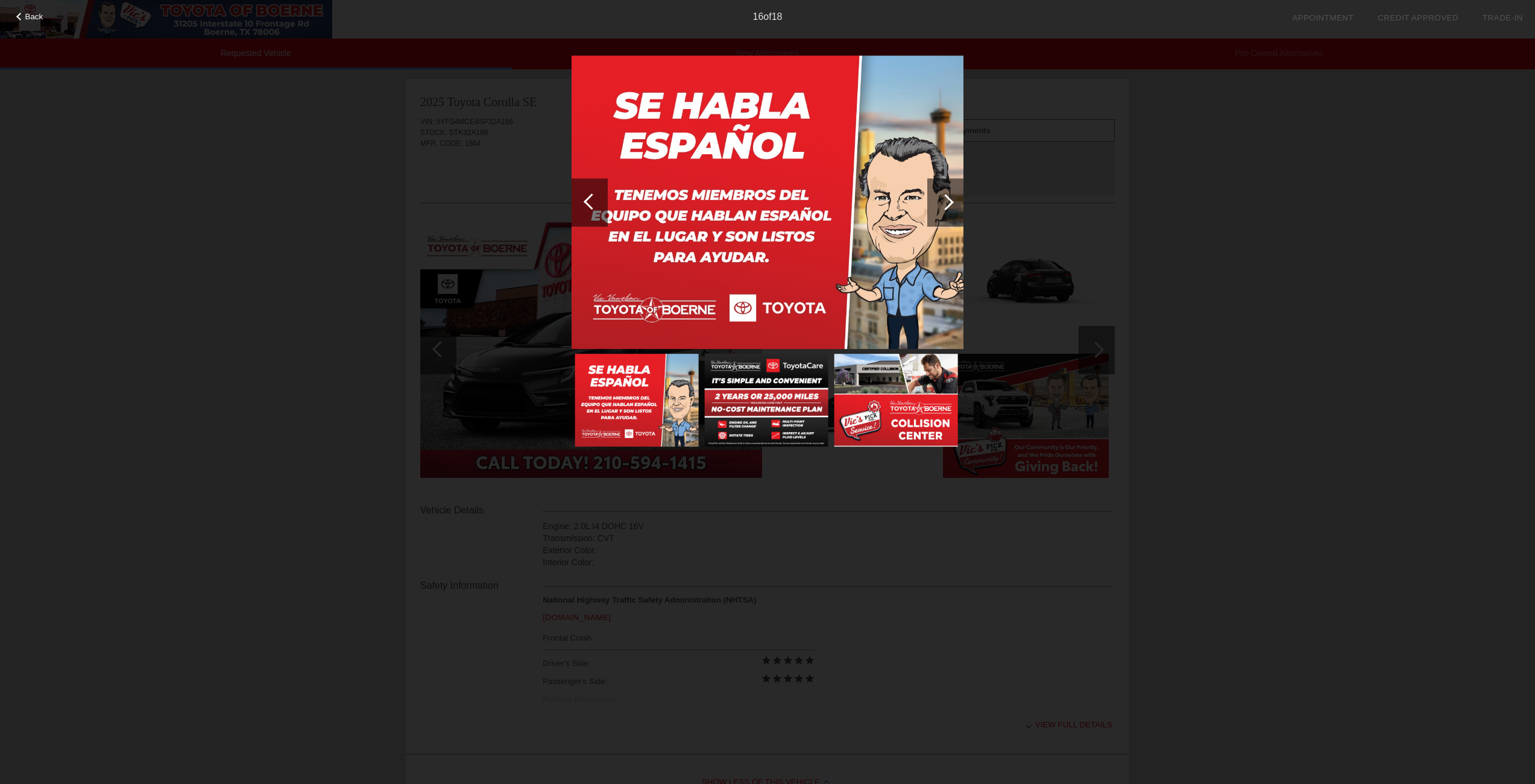
click at [952, 200] on div at bounding box center [945, 202] width 16 height 16
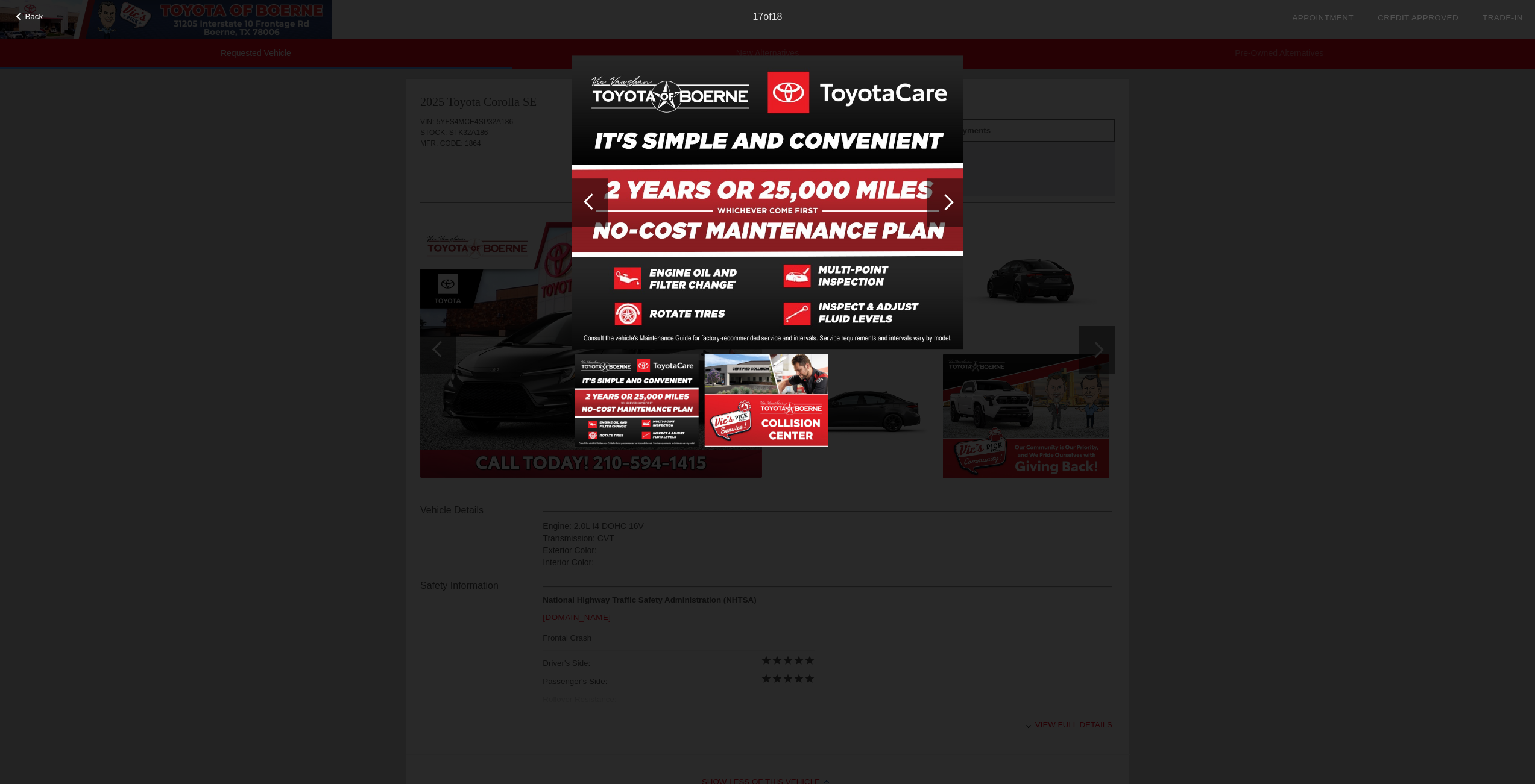
click at [951, 200] on div at bounding box center [945, 202] width 16 height 16
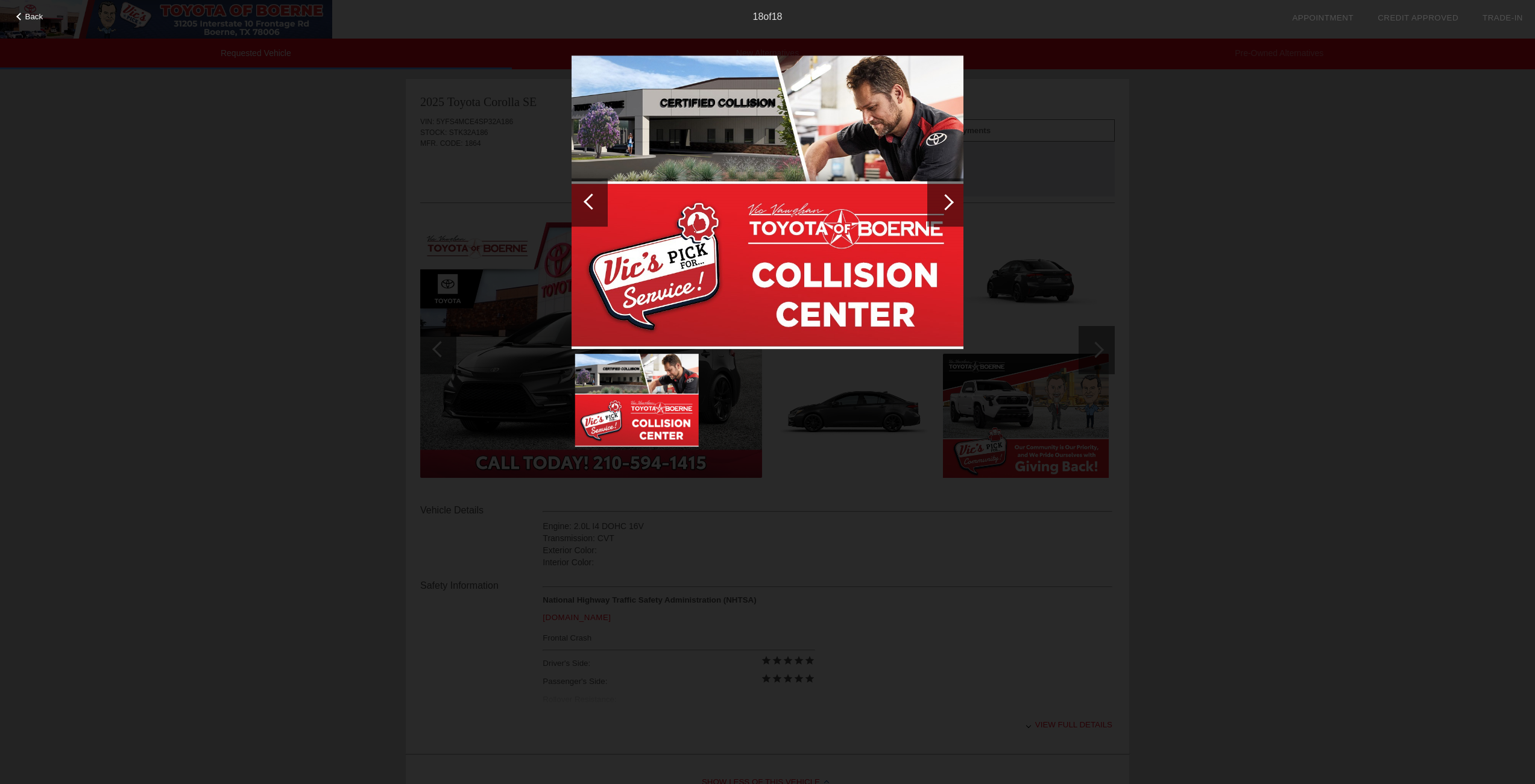
click at [950, 200] on div at bounding box center [945, 202] width 16 height 16
click at [946, 202] on div at bounding box center [945, 202] width 16 height 16
click at [951, 204] on div at bounding box center [945, 202] width 16 height 16
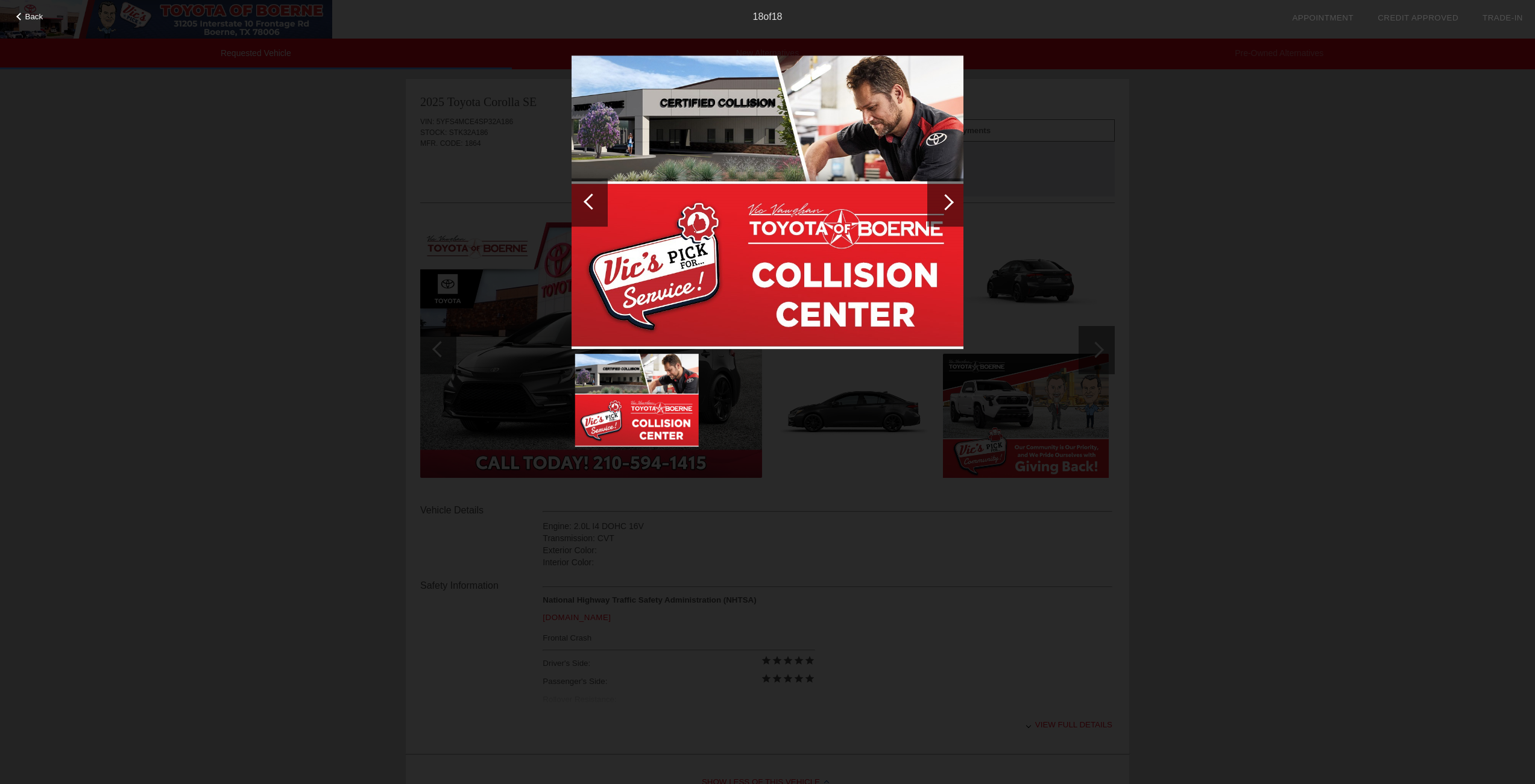
click at [1246, 217] on div "Back 18 of 18" at bounding box center [768, 392] width 1535 height 784
click at [826, 284] on img at bounding box center [768, 202] width 392 height 294
click at [251, 167] on div "Back 18 of 18" at bounding box center [768, 392] width 1535 height 784
click at [27, 13] on span "Back" at bounding box center [35, 17] width 18 height 9
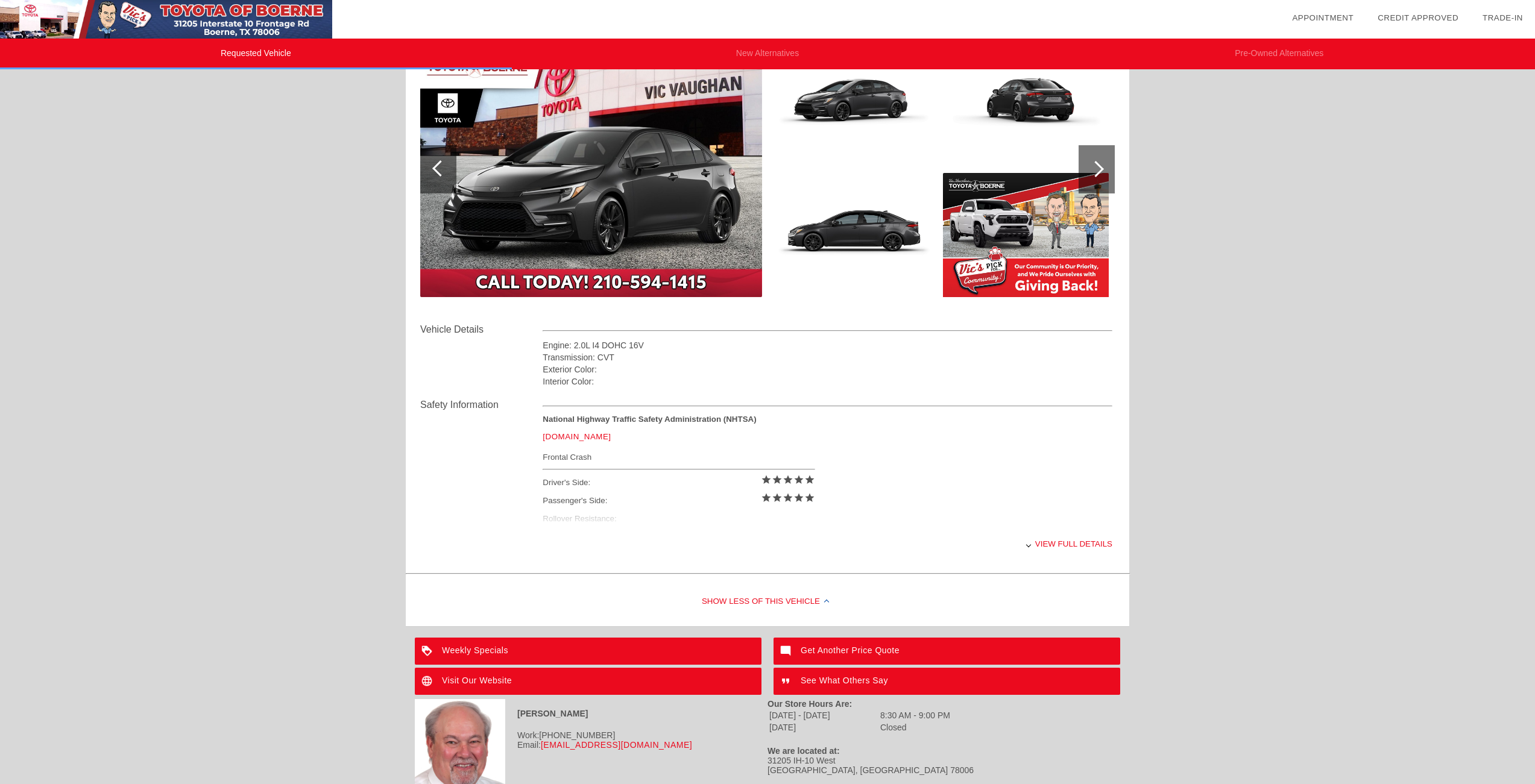
scroll to position [223, 0]
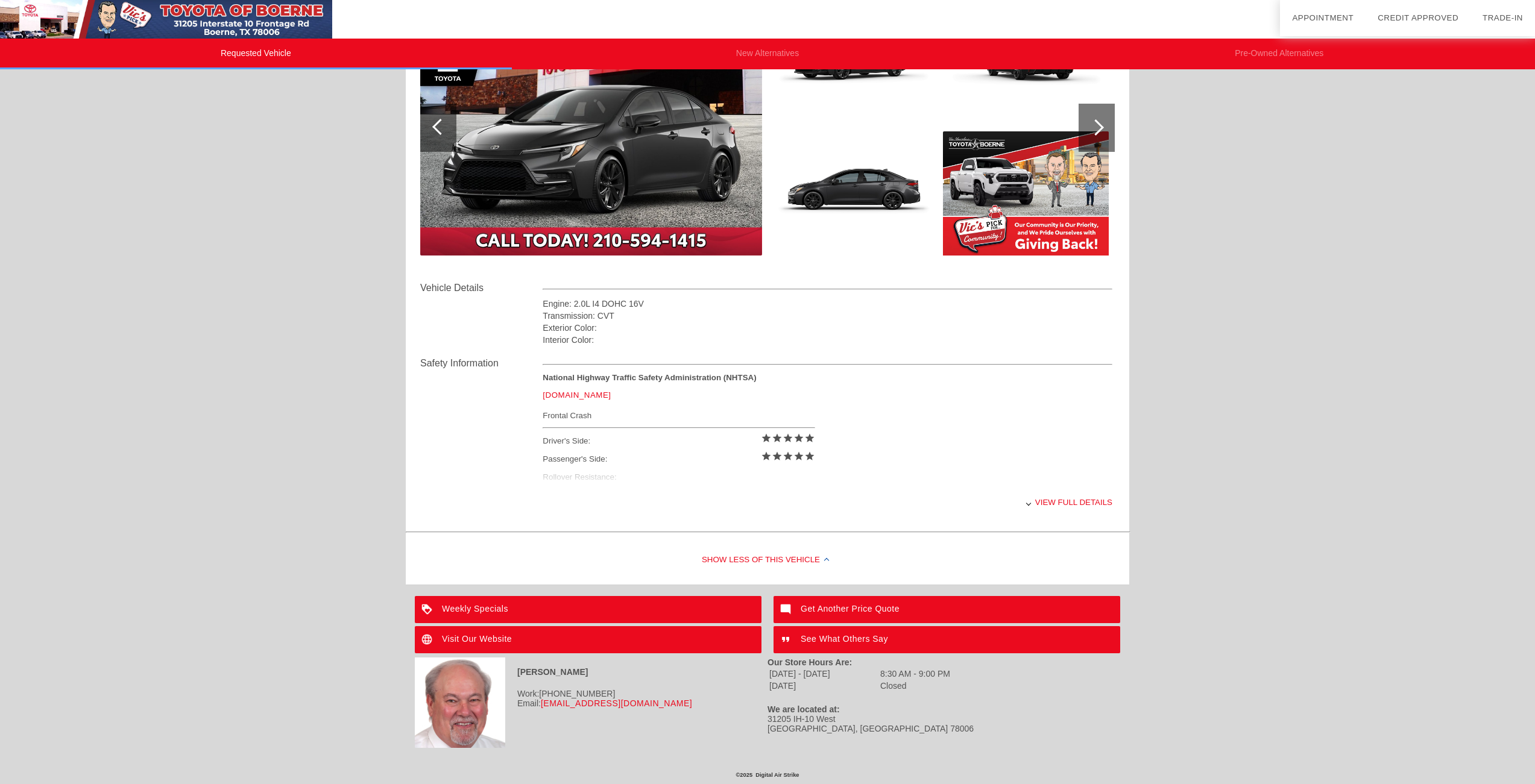
click at [495, 608] on div "Weekly Specials" at bounding box center [588, 610] width 346 height 27
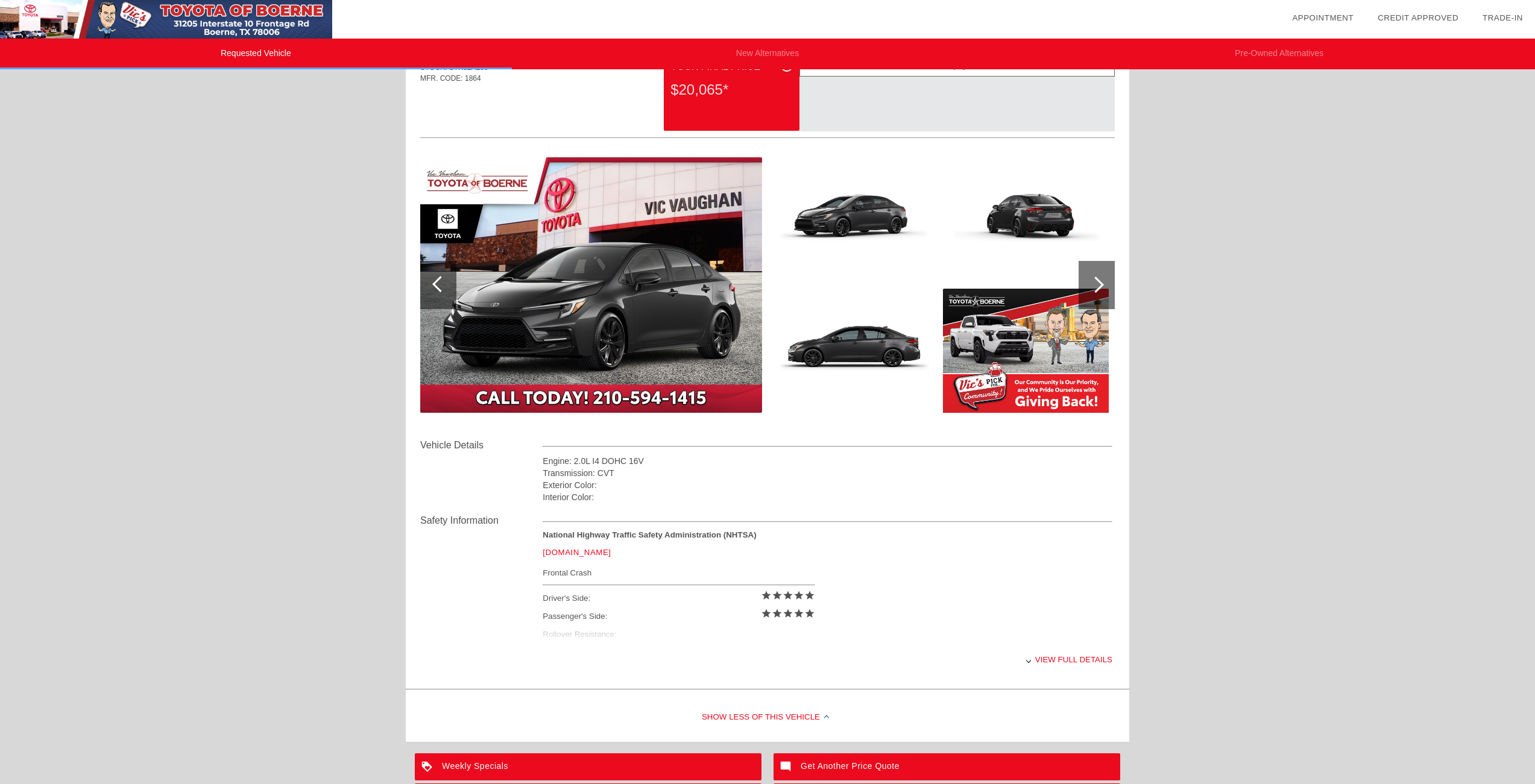
scroll to position [0, 0]
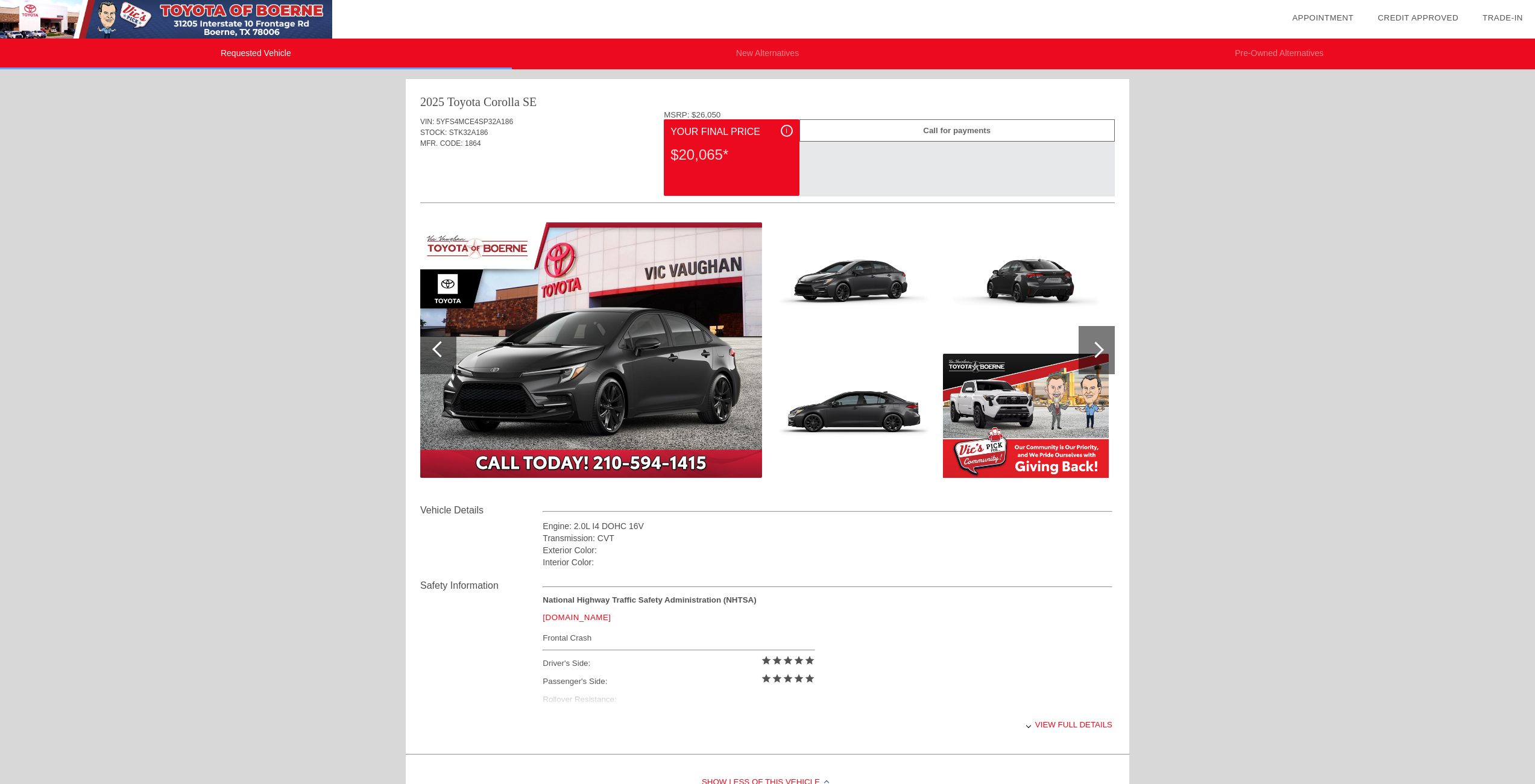
click at [787, 133] on div "i" at bounding box center [786, 131] width 12 height 12
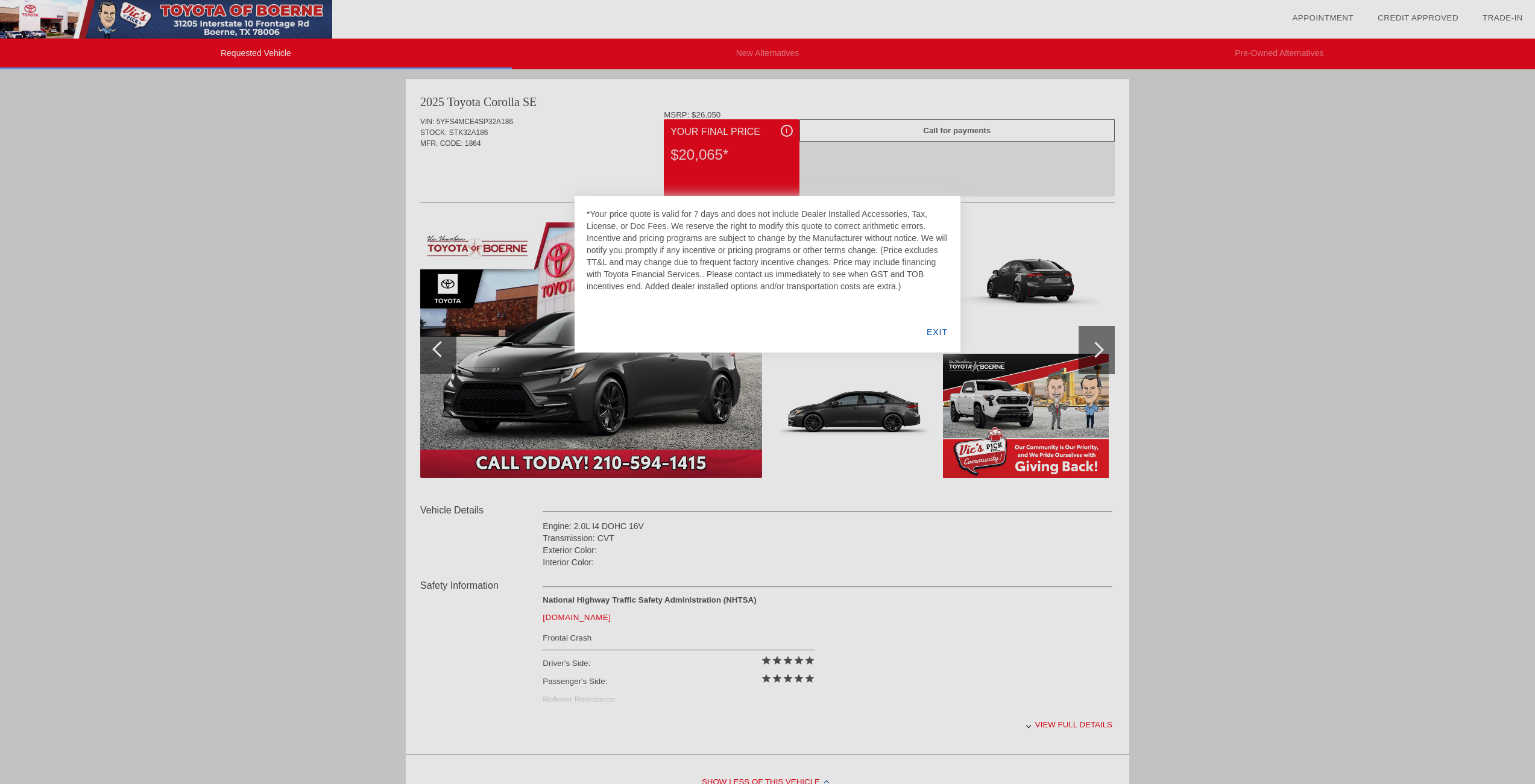
click at [937, 332] on div "EXIT" at bounding box center [937, 332] width 46 height 41
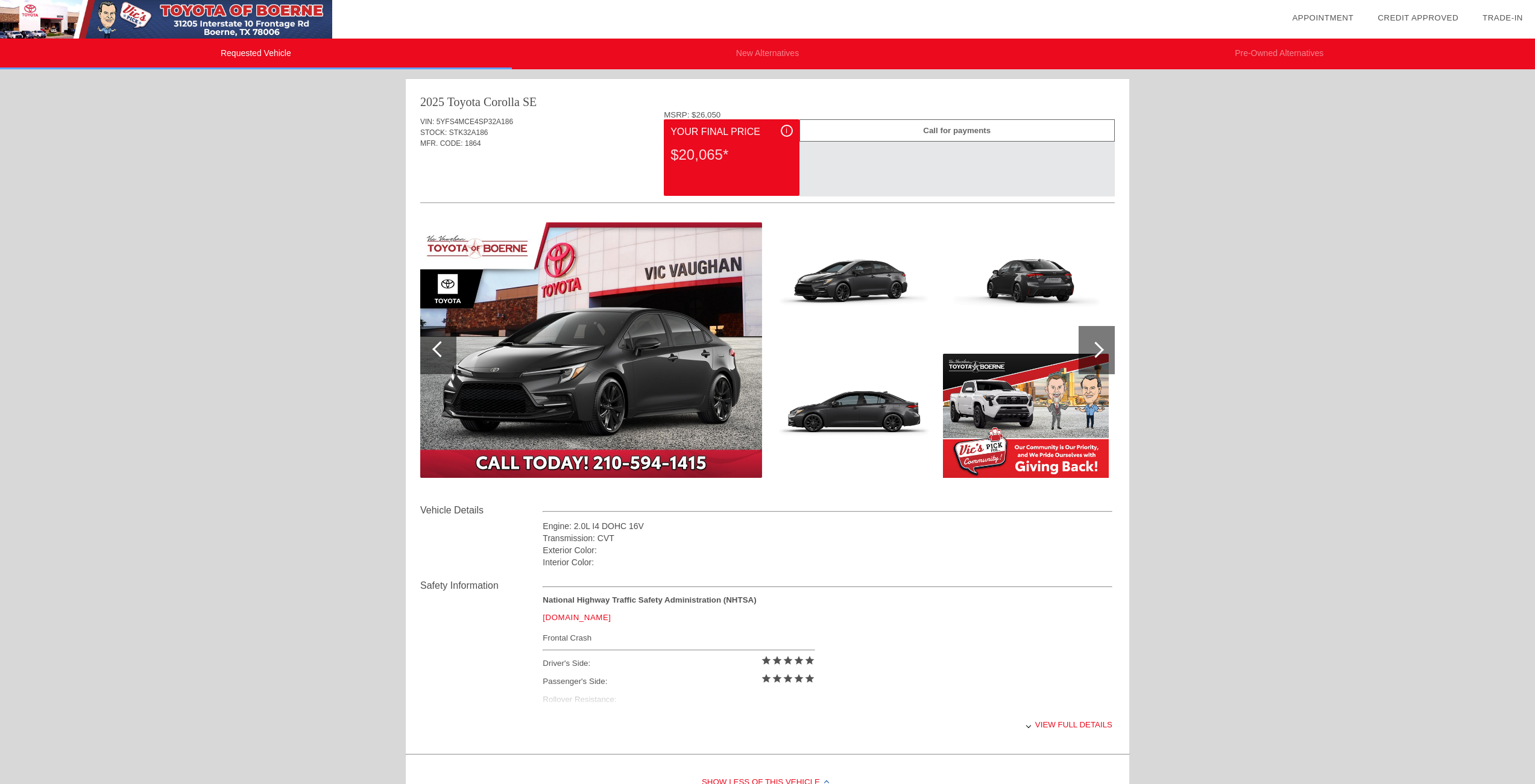
click at [1103, 346] on div at bounding box center [1097, 350] width 36 height 48
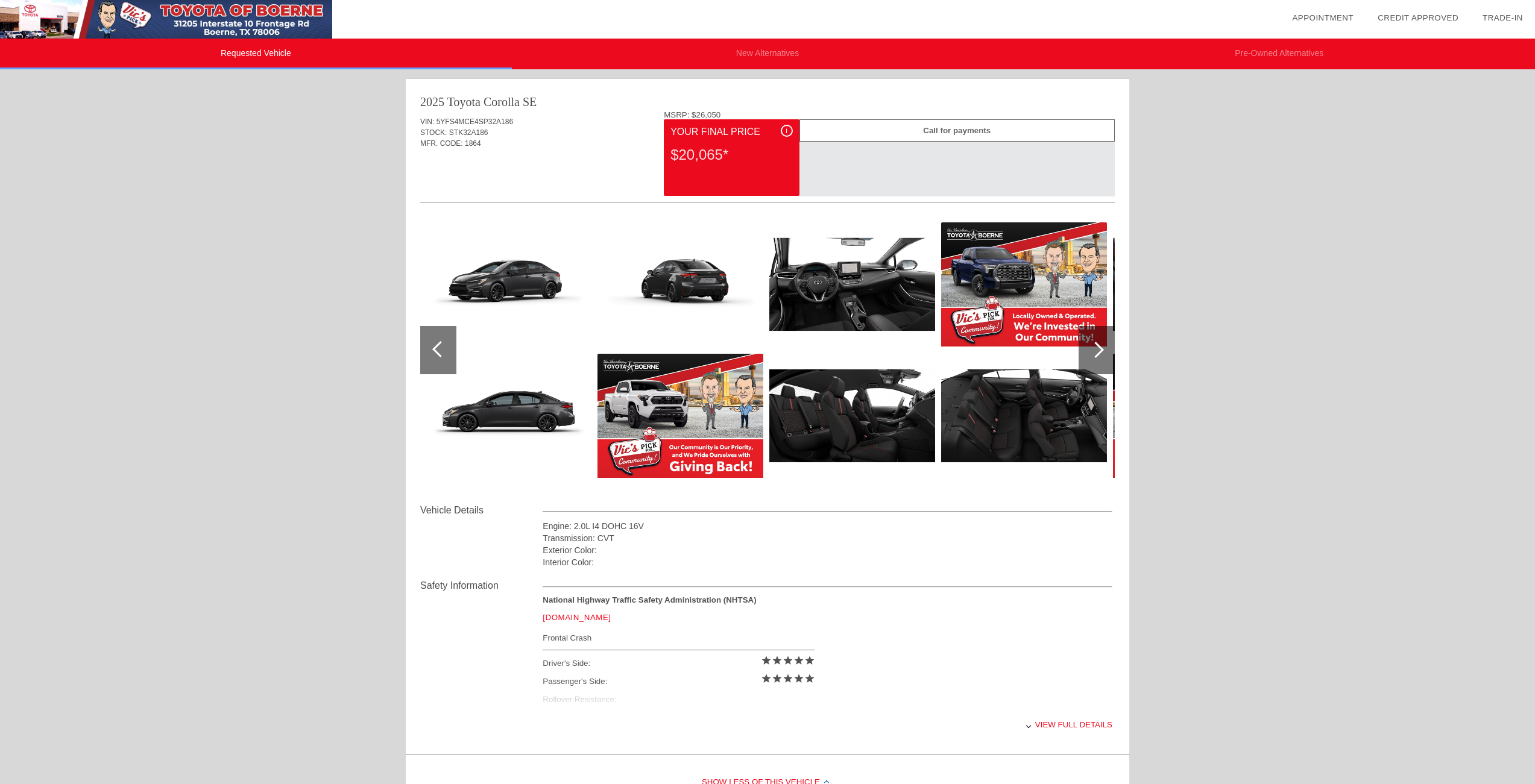
click at [501, 411] on img at bounding box center [508, 416] width 166 height 124
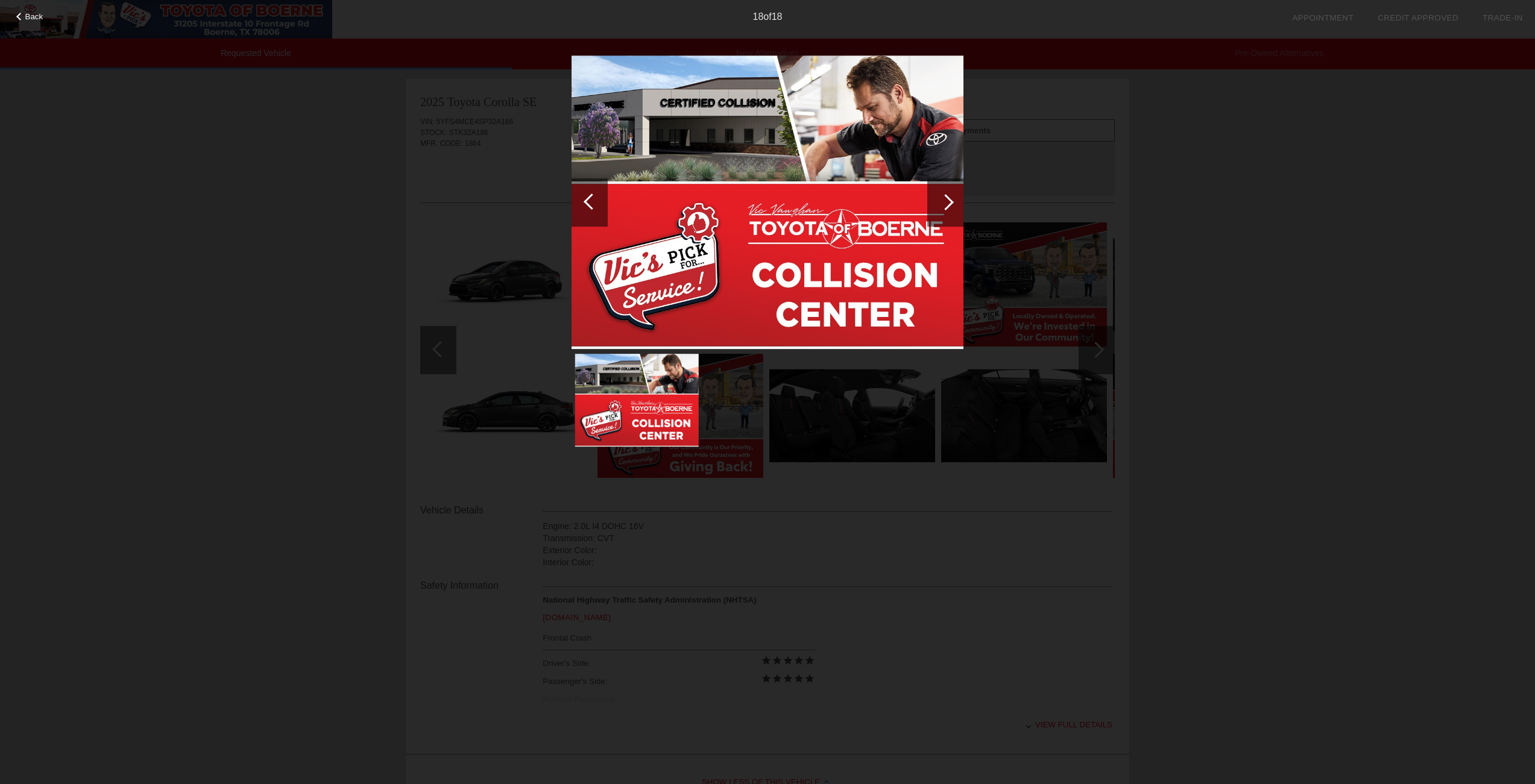
click at [953, 196] on div at bounding box center [945, 202] width 36 height 48
click at [942, 200] on div at bounding box center [945, 202] width 16 height 16
click at [598, 201] on div at bounding box center [590, 202] width 36 height 48
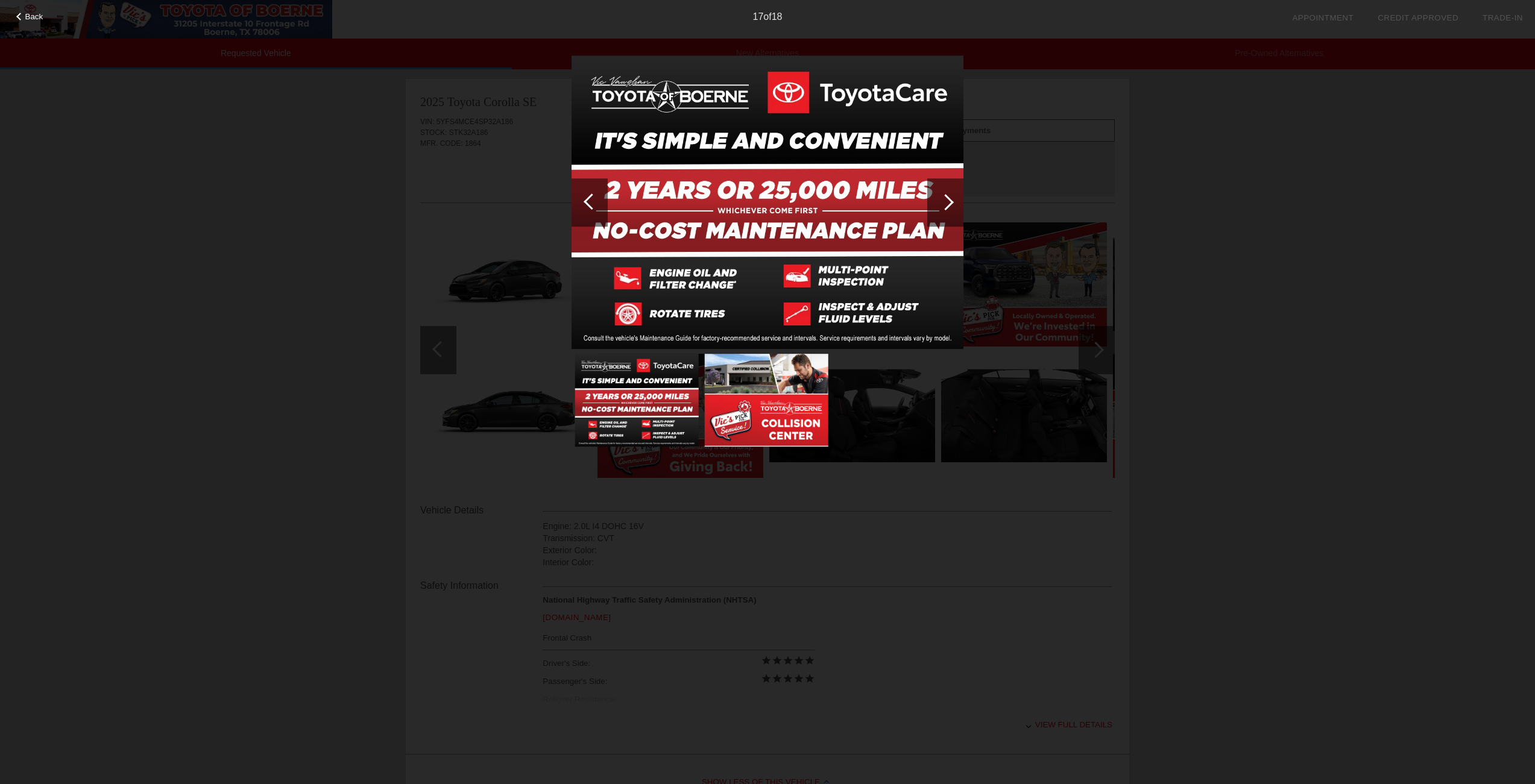
click at [590, 198] on div at bounding box center [591, 201] width 16 height 16
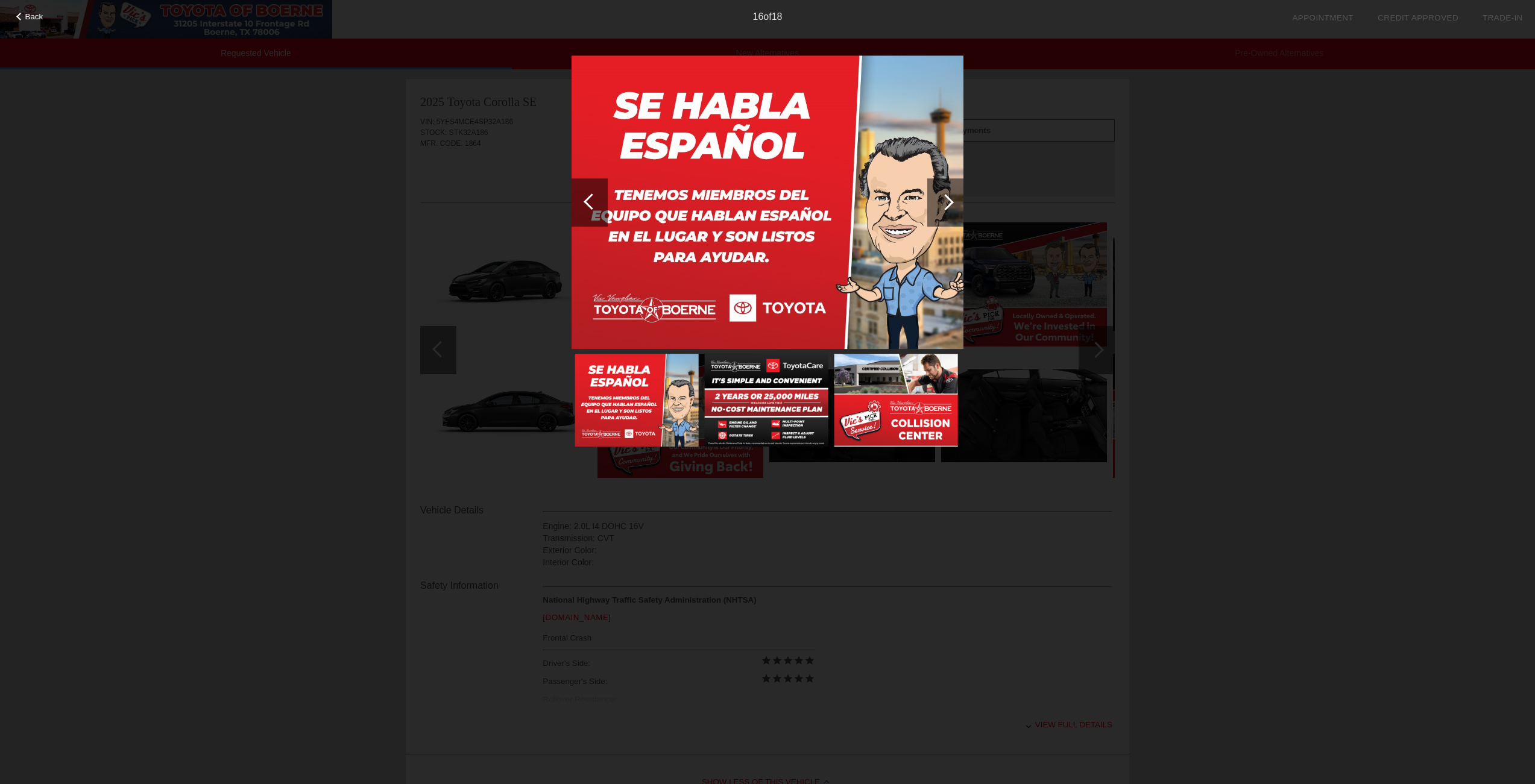
click at [591, 198] on div at bounding box center [591, 201] width 16 height 16
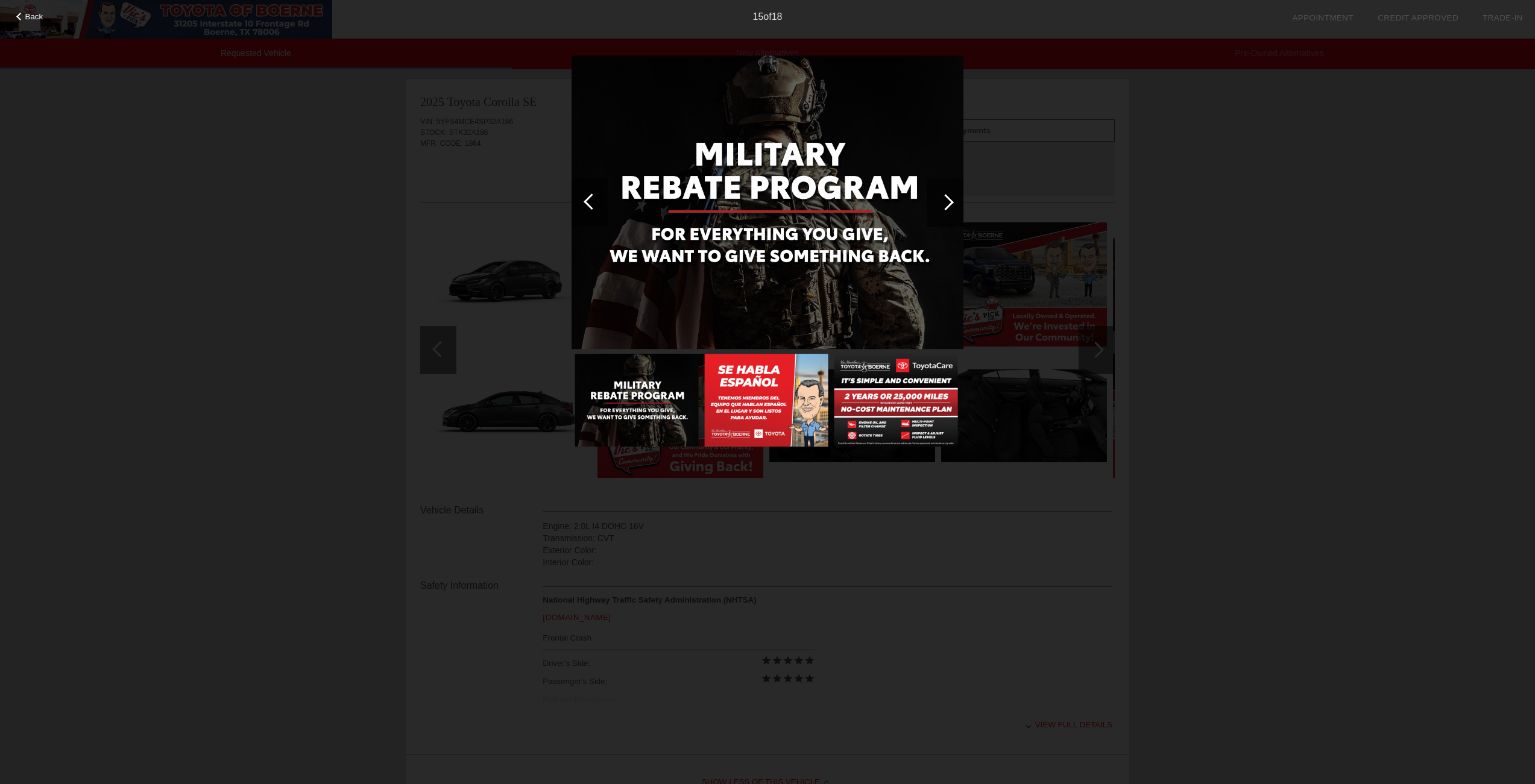
click at [592, 199] on div at bounding box center [591, 201] width 16 height 16
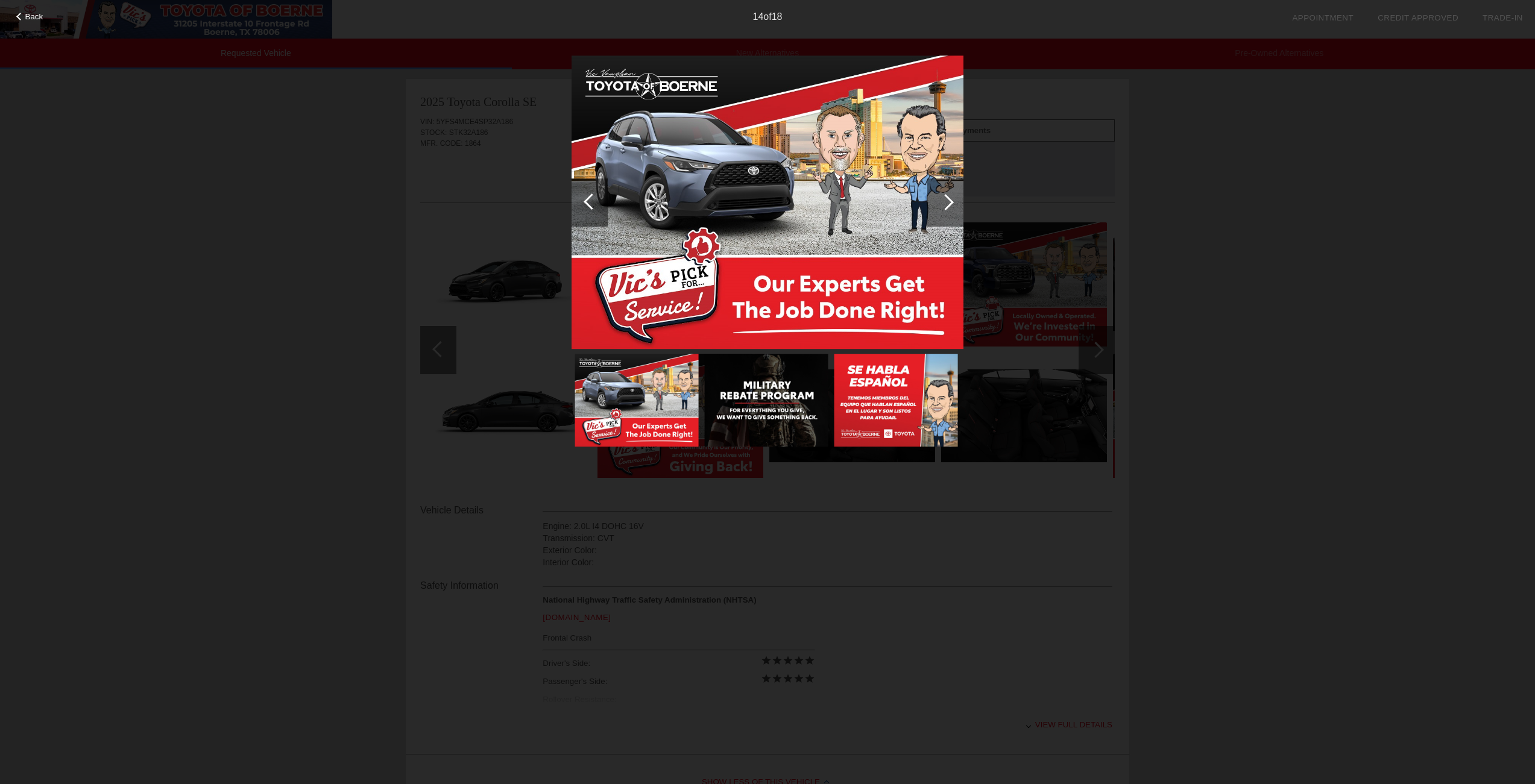
click at [592, 199] on div at bounding box center [591, 201] width 16 height 16
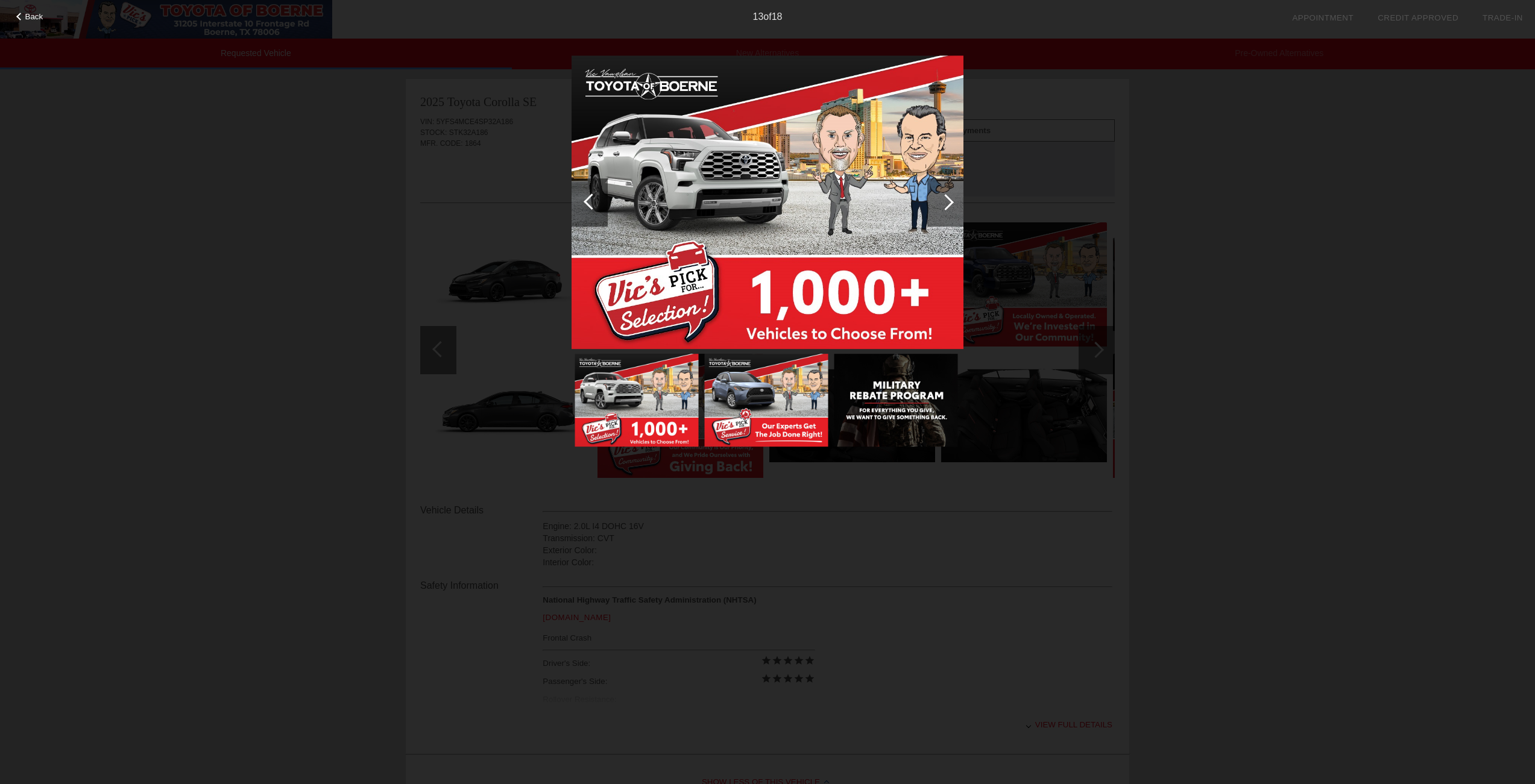
click at [592, 199] on div at bounding box center [591, 201] width 16 height 16
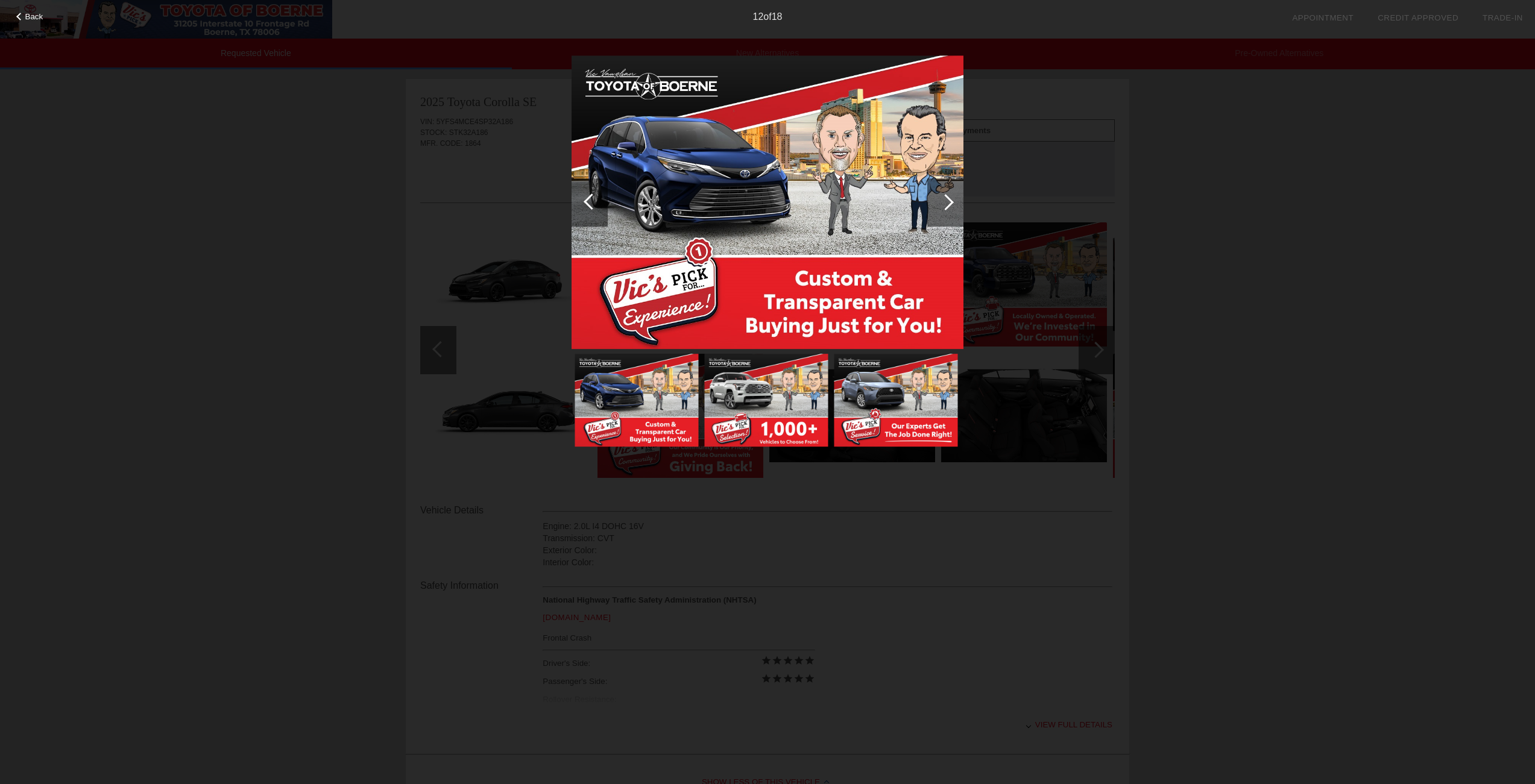
click at [592, 199] on div at bounding box center [591, 201] width 16 height 16
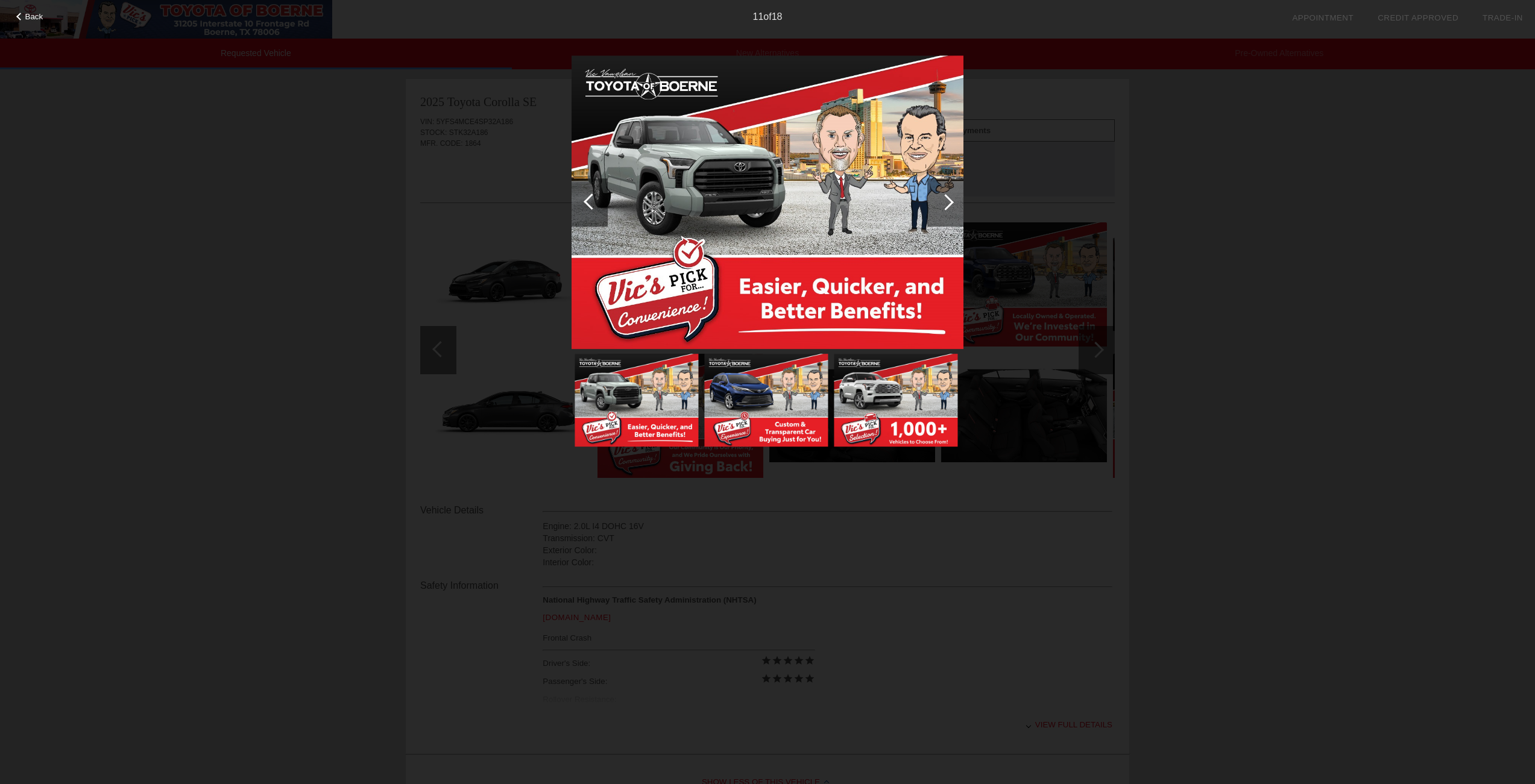
click at [592, 199] on div at bounding box center [591, 201] width 16 height 16
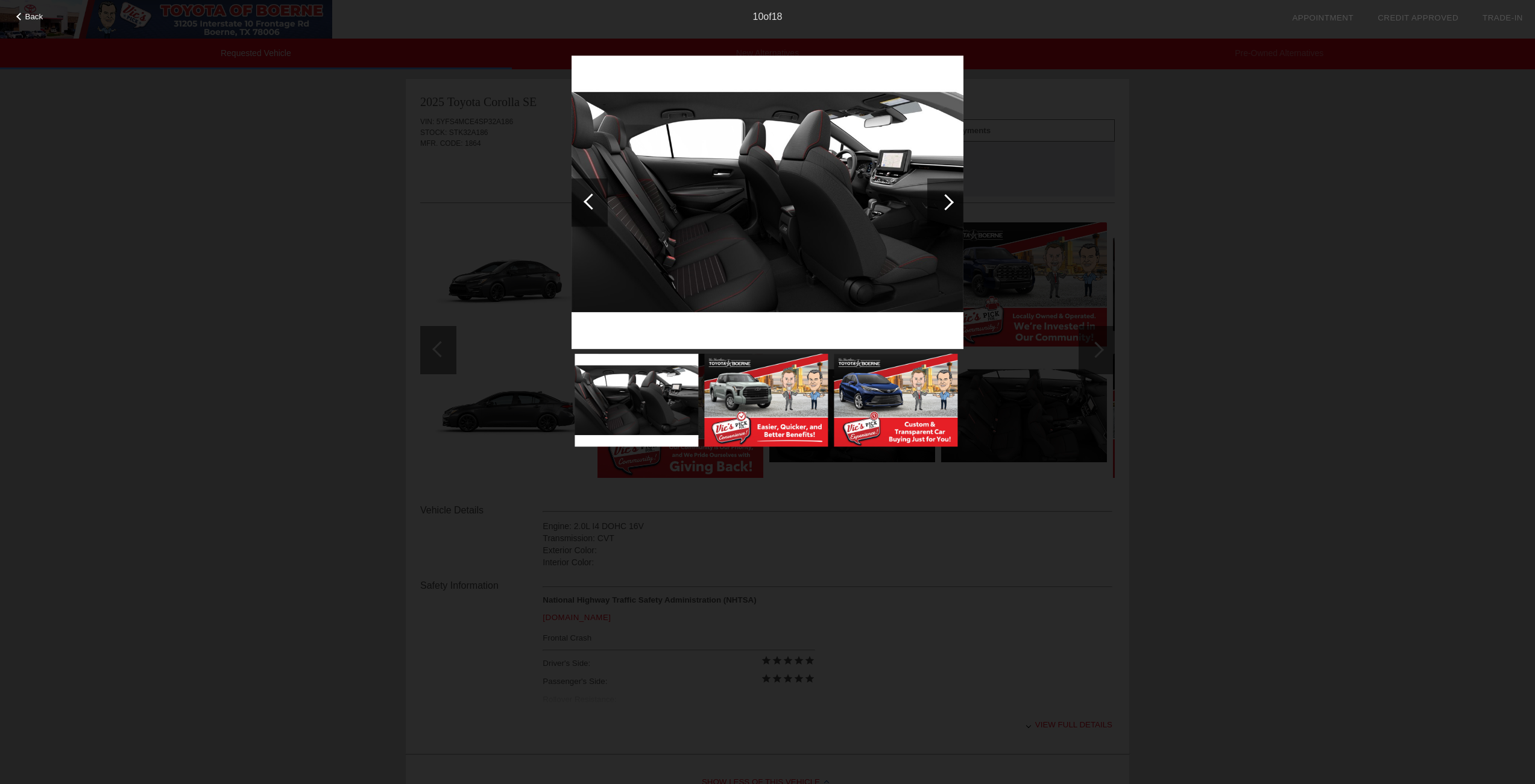
click at [592, 199] on div at bounding box center [591, 201] width 16 height 16
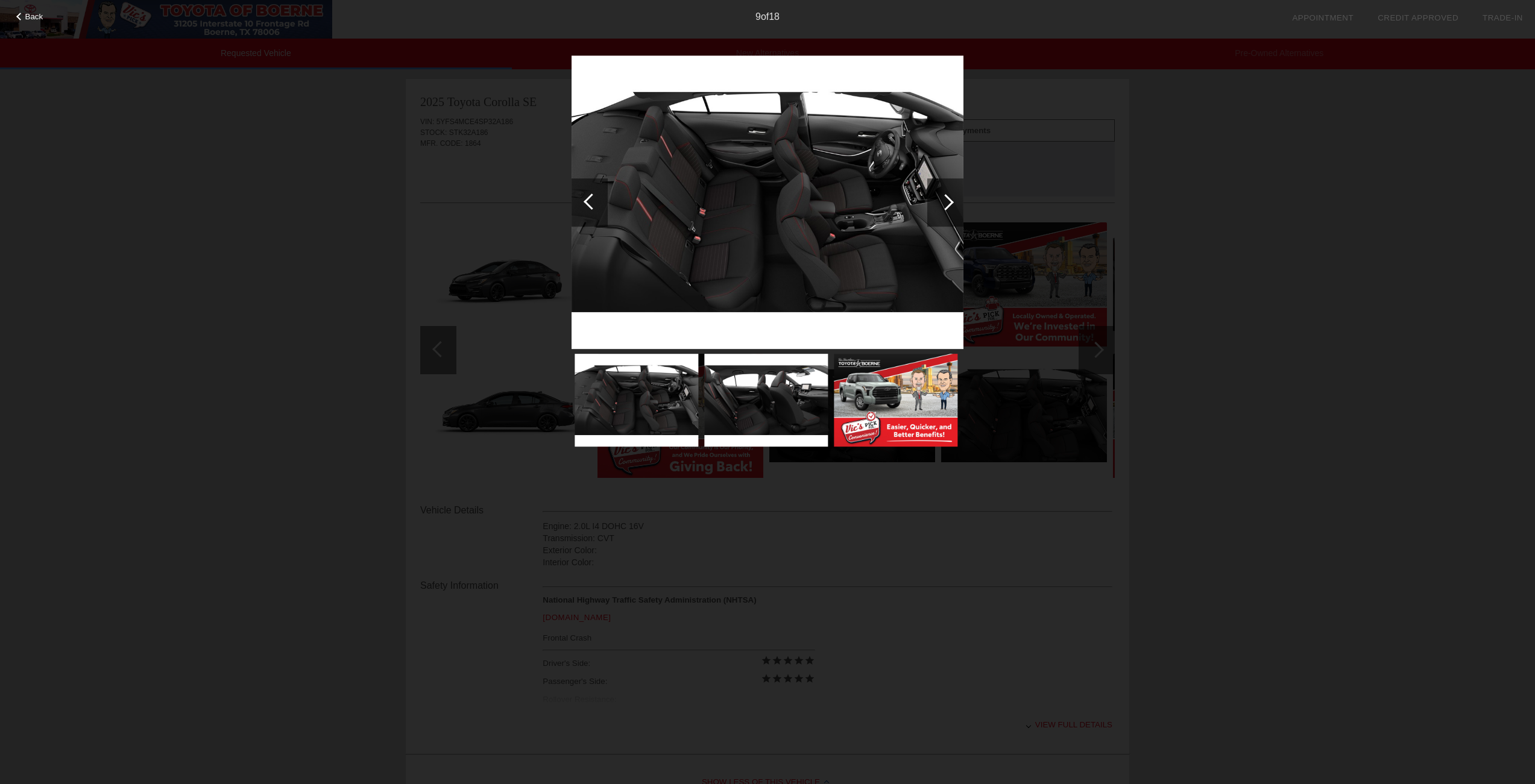
click at [592, 199] on div at bounding box center [591, 201] width 16 height 16
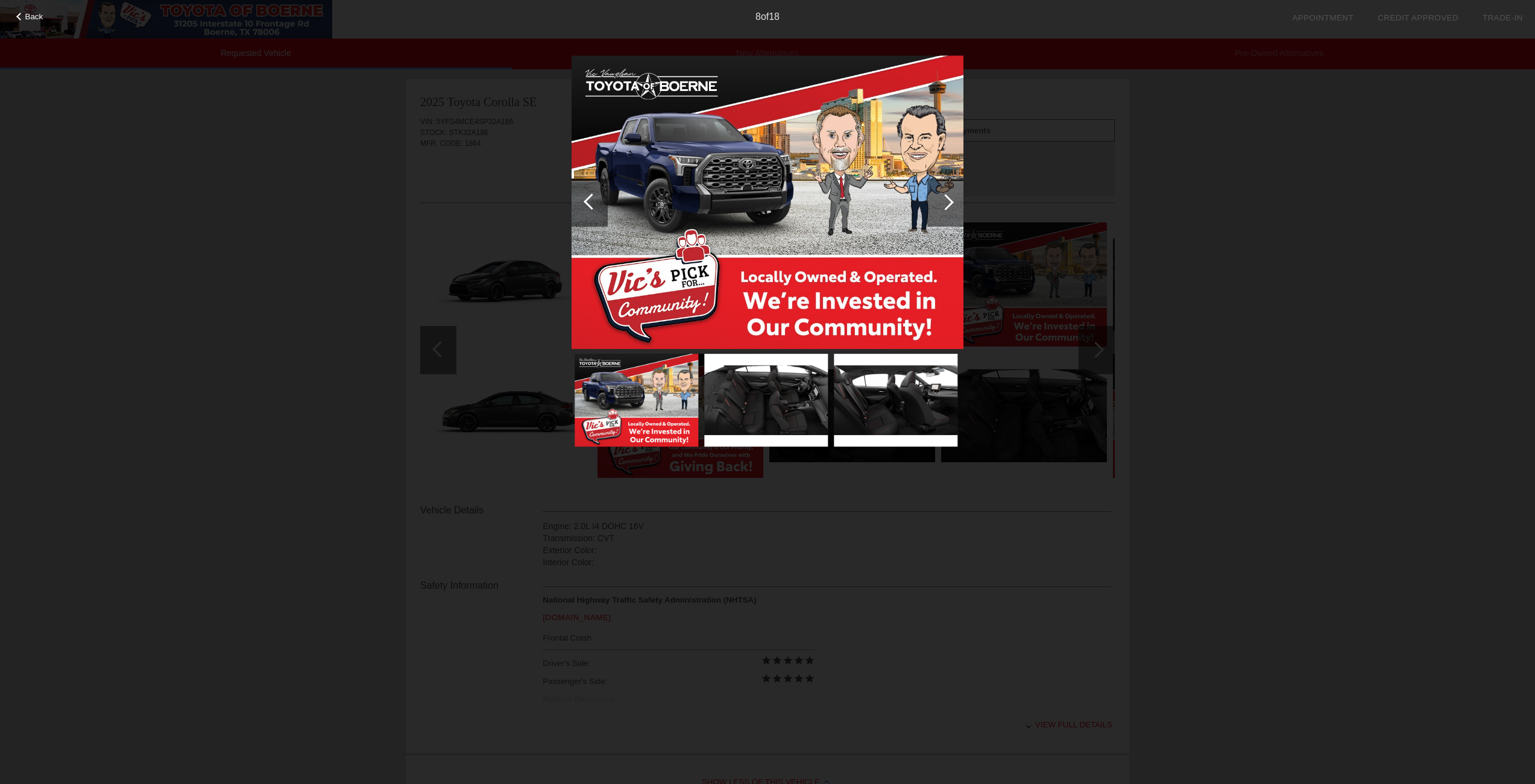
click at [592, 199] on div at bounding box center [591, 201] width 16 height 16
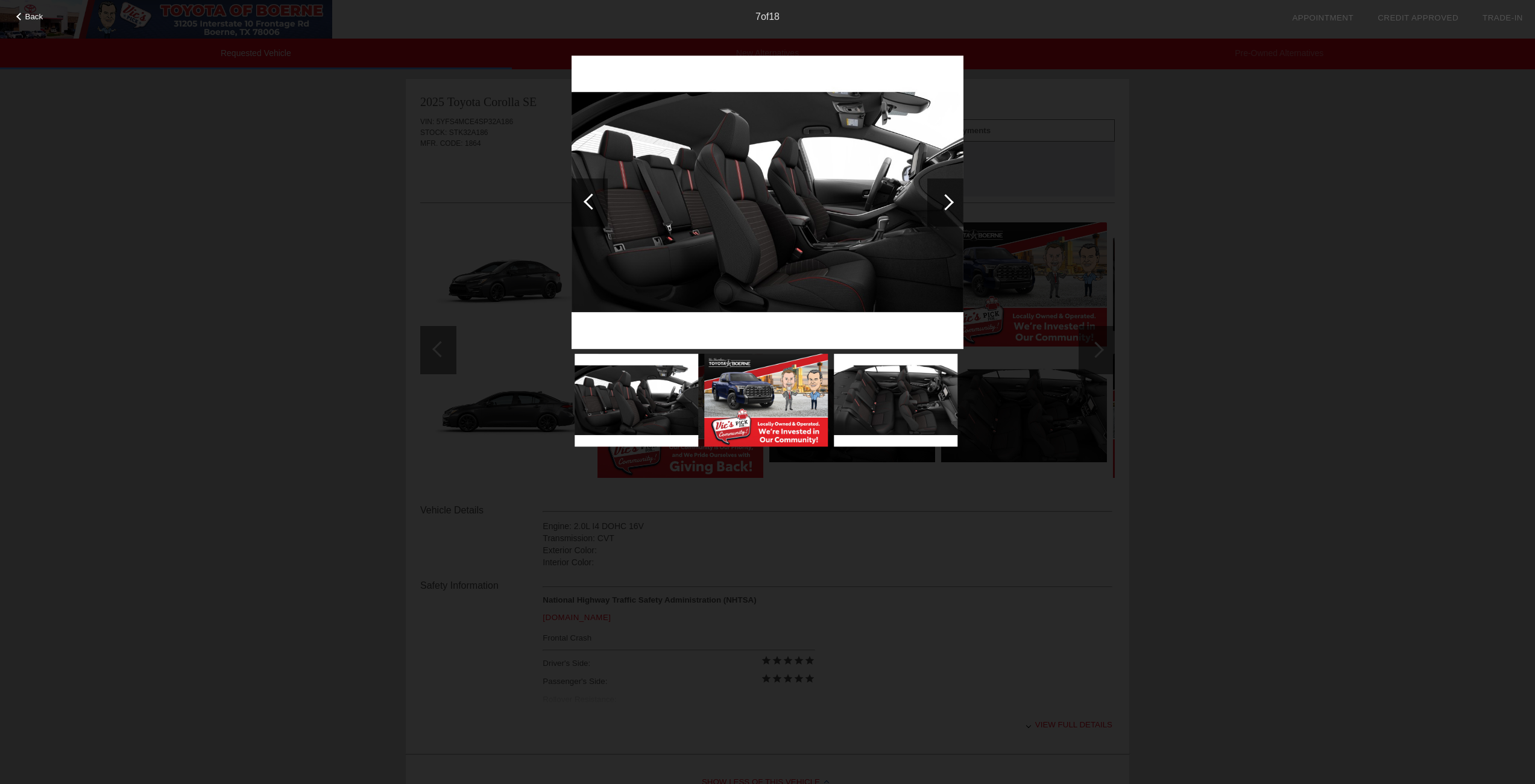
click at [592, 199] on div at bounding box center [591, 201] width 16 height 16
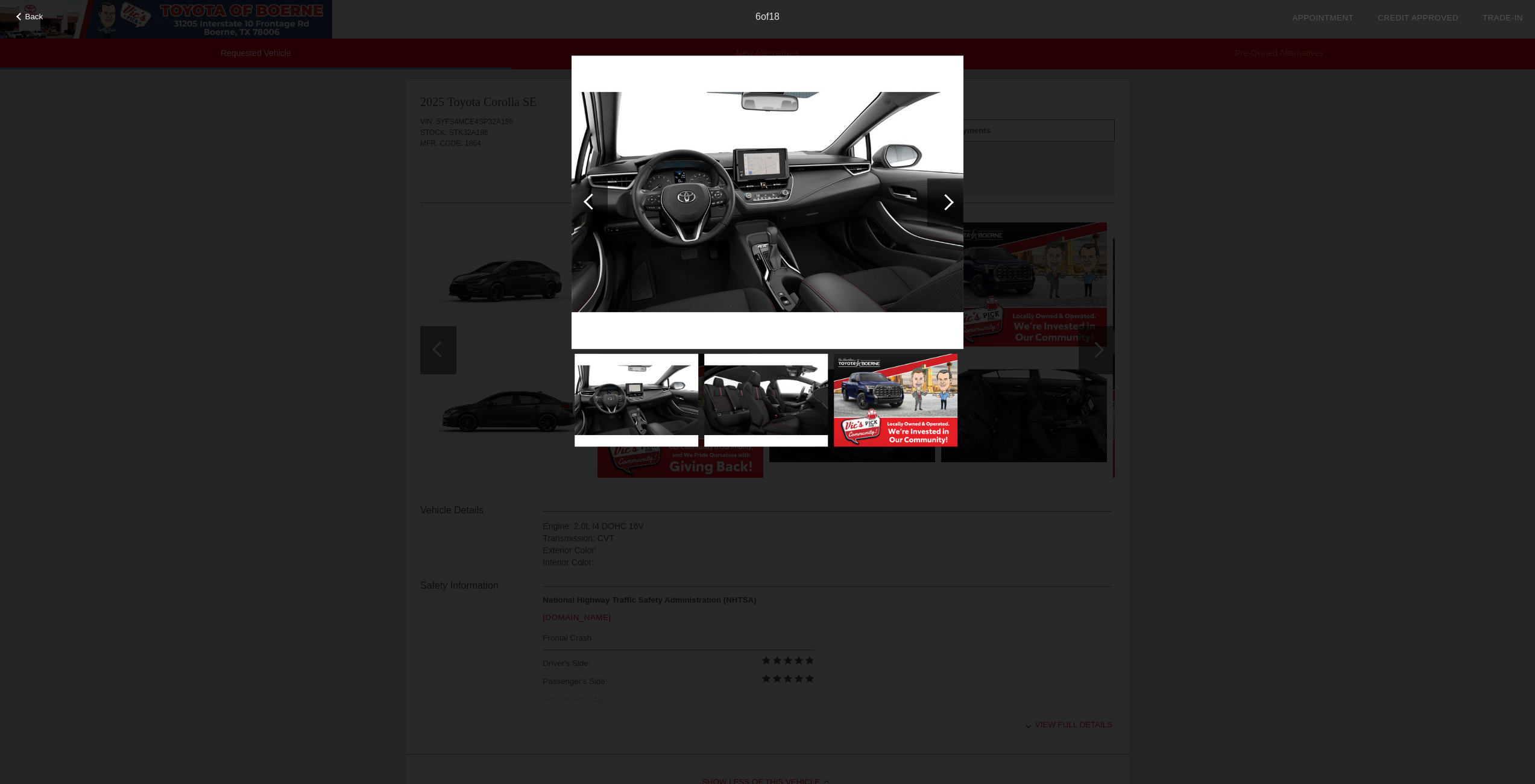
click at [592, 199] on div at bounding box center [591, 201] width 16 height 16
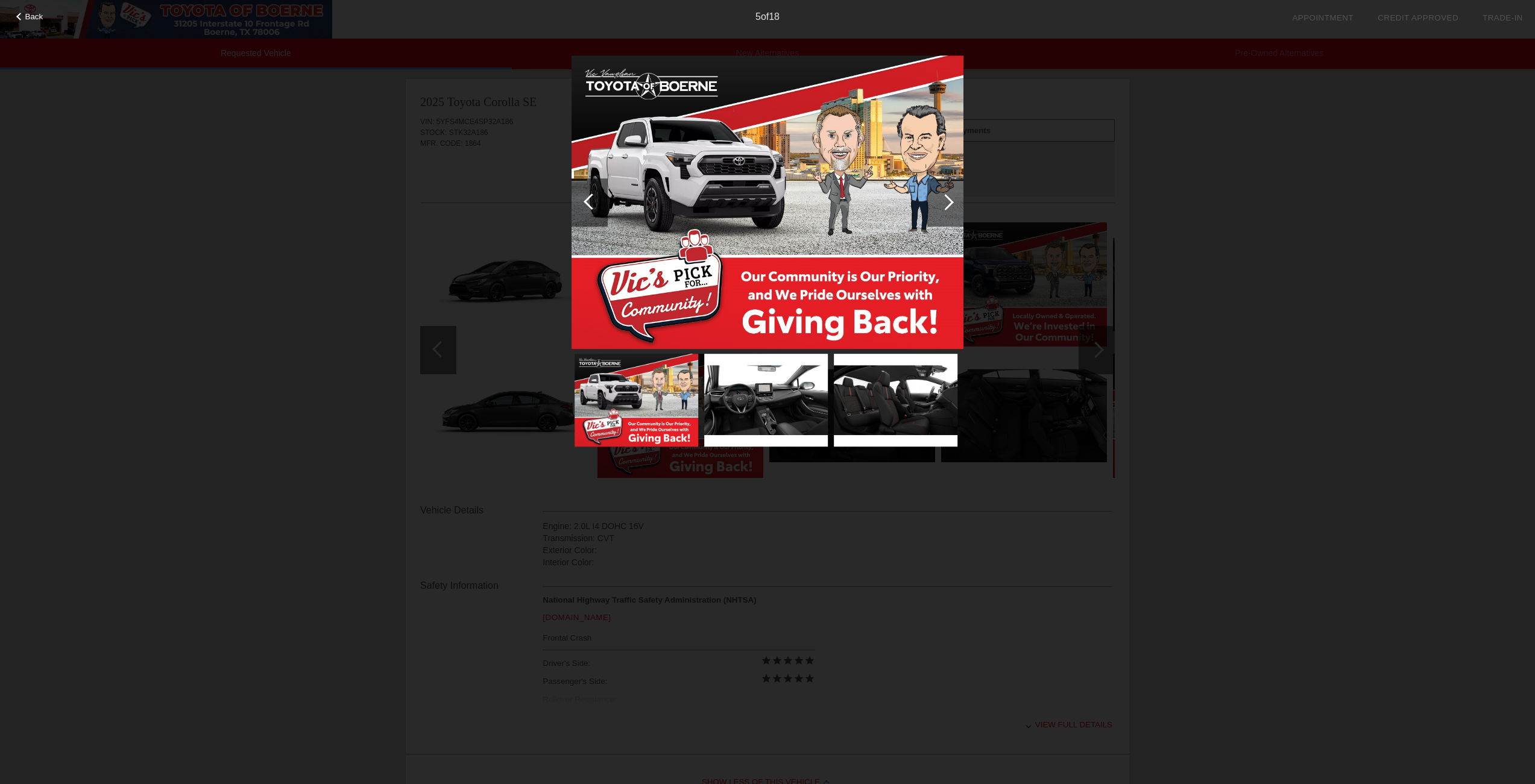
click at [592, 199] on div at bounding box center [591, 201] width 16 height 16
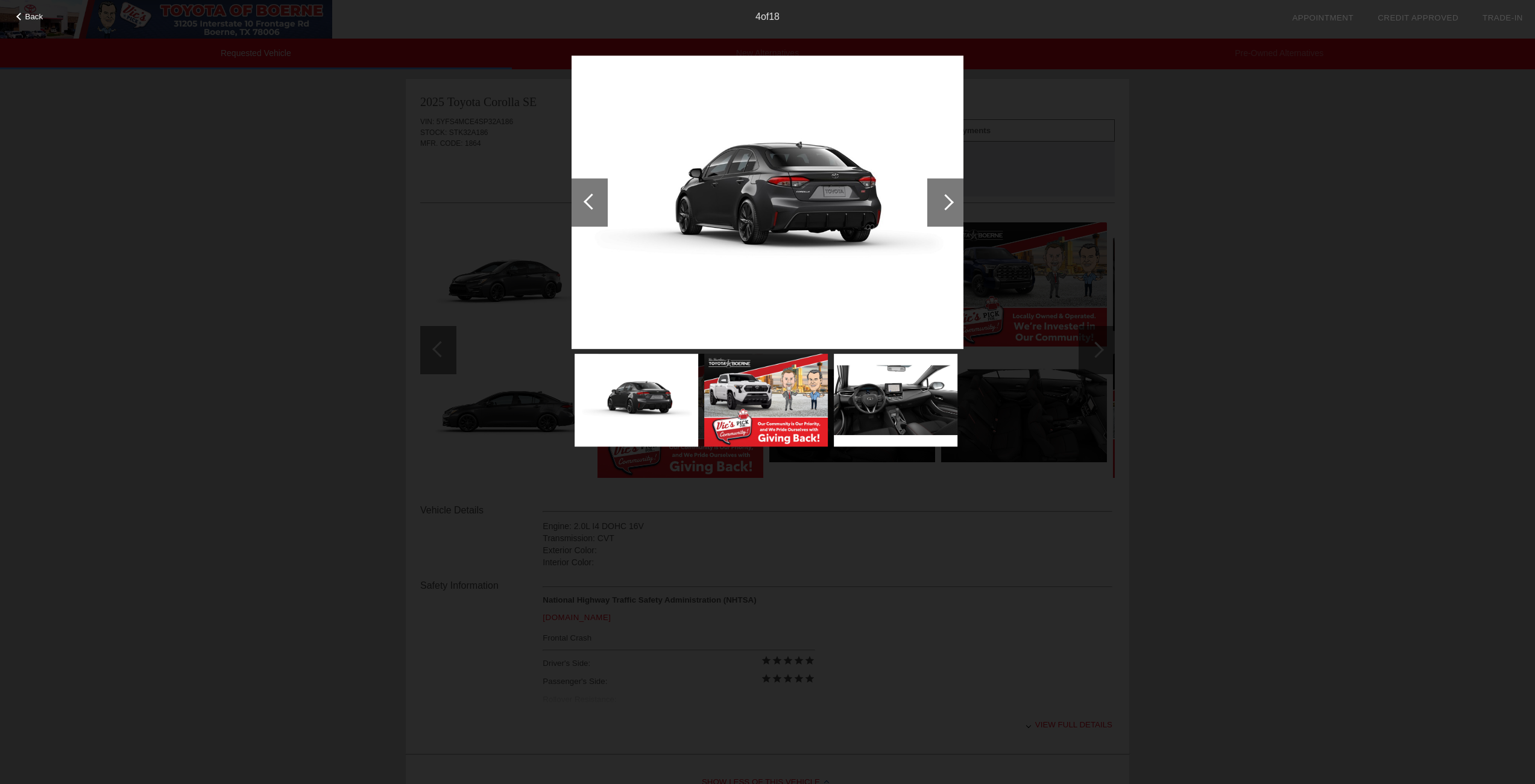
click at [592, 199] on div at bounding box center [591, 201] width 16 height 16
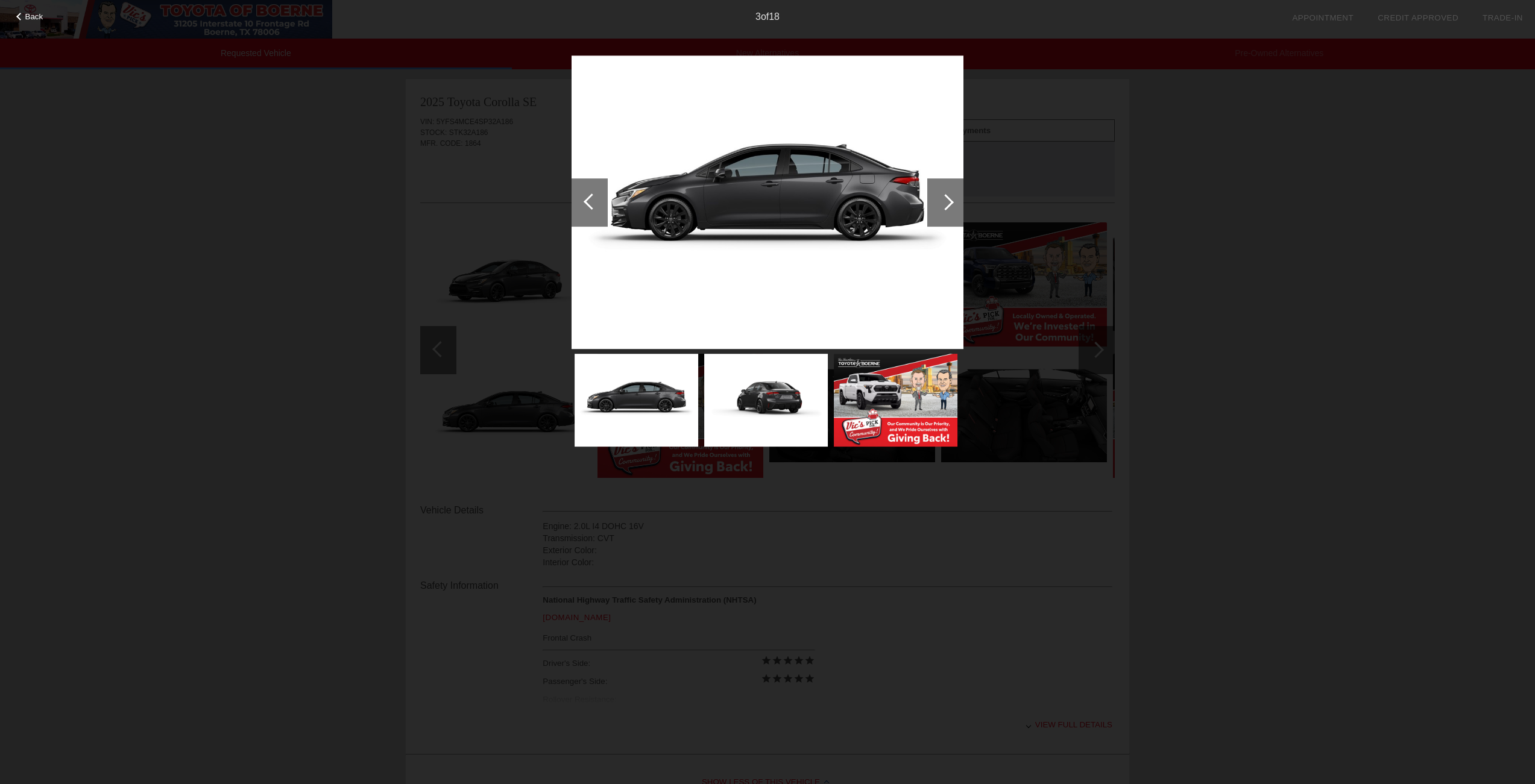
click at [586, 204] on div at bounding box center [591, 201] width 16 height 16
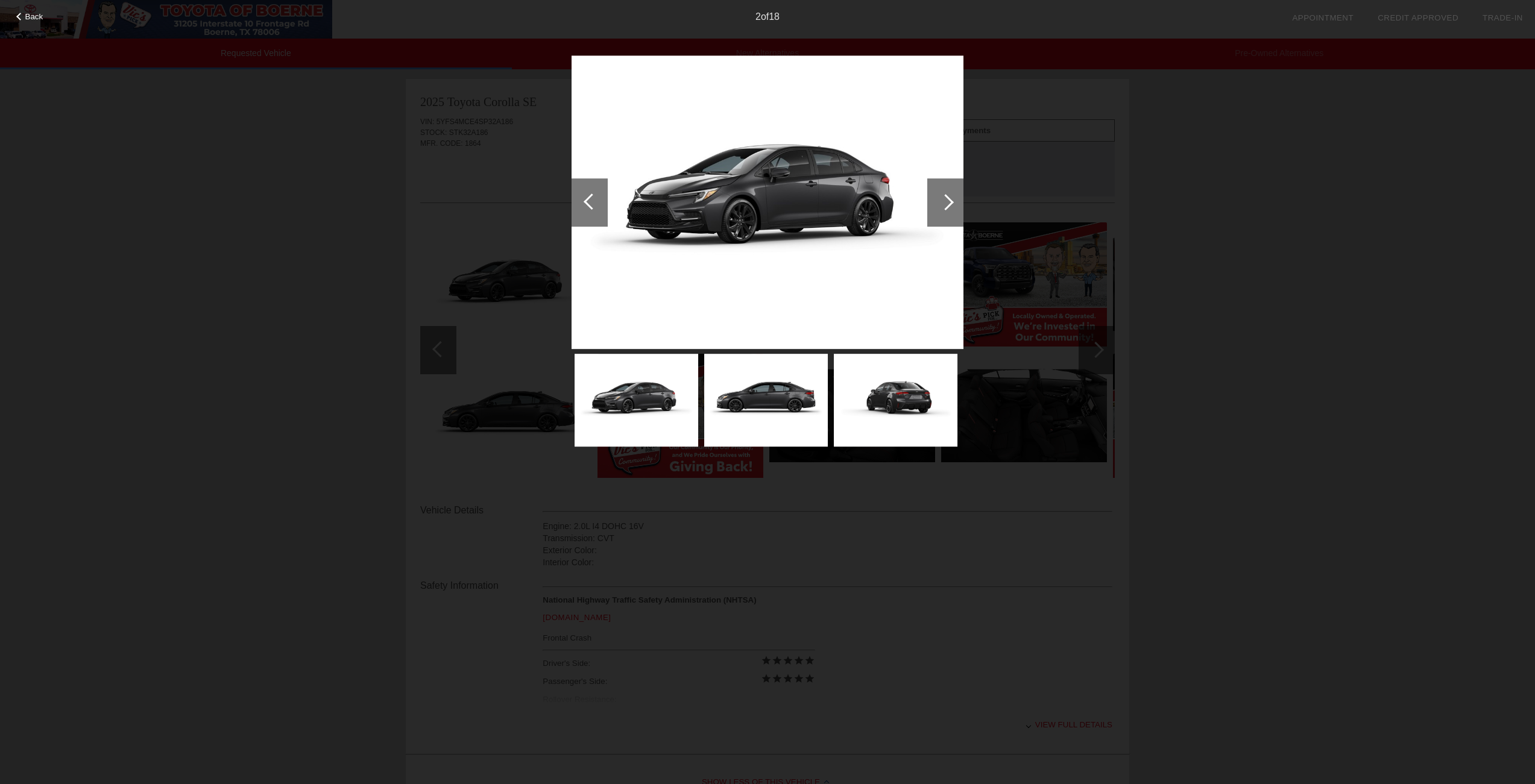
click at [592, 204] on div at bounding box center [591, 201] width 16 height 16
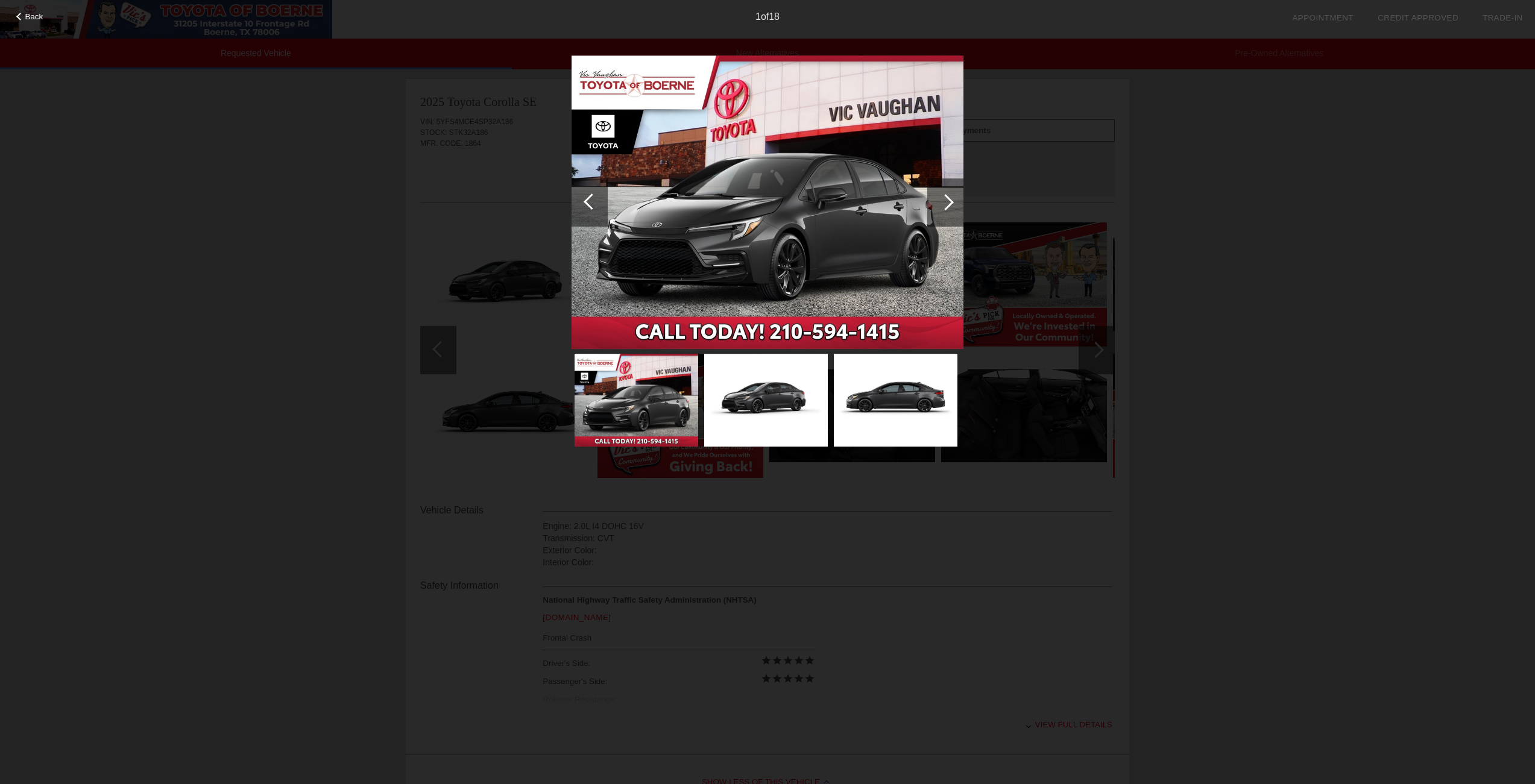
click at [592, 204] on div at bounding box center [591, 201] width 16 height 16
click at [588, 198] on div at bounding box center [591, 201] width 16 height 16
